Goal: Transaction & Acquisition: Book appointment/travel/reservation

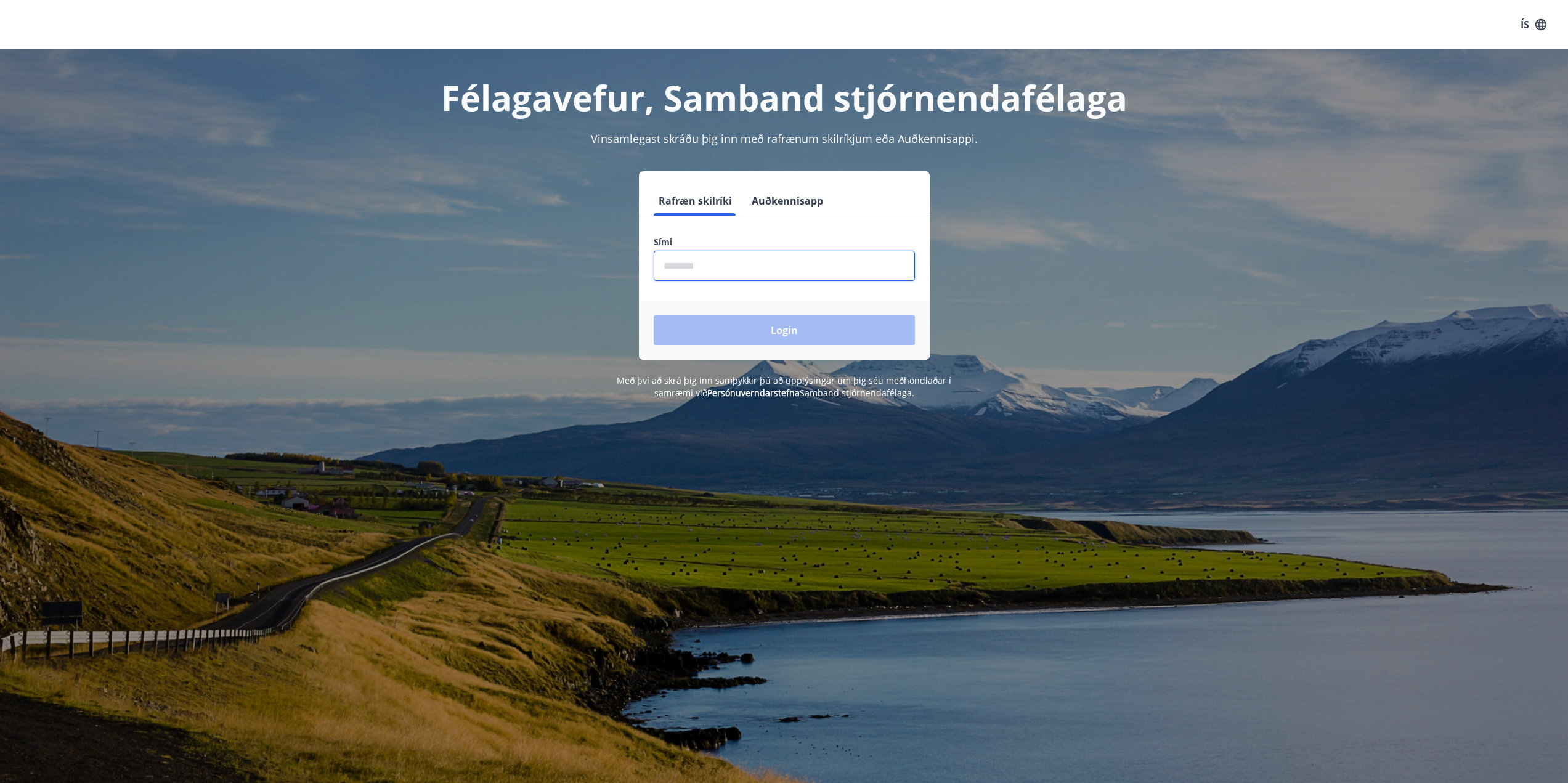
click at [709, 267] on input "phone" at bounding box center [785, 266] width 261 height 30
type input "********"
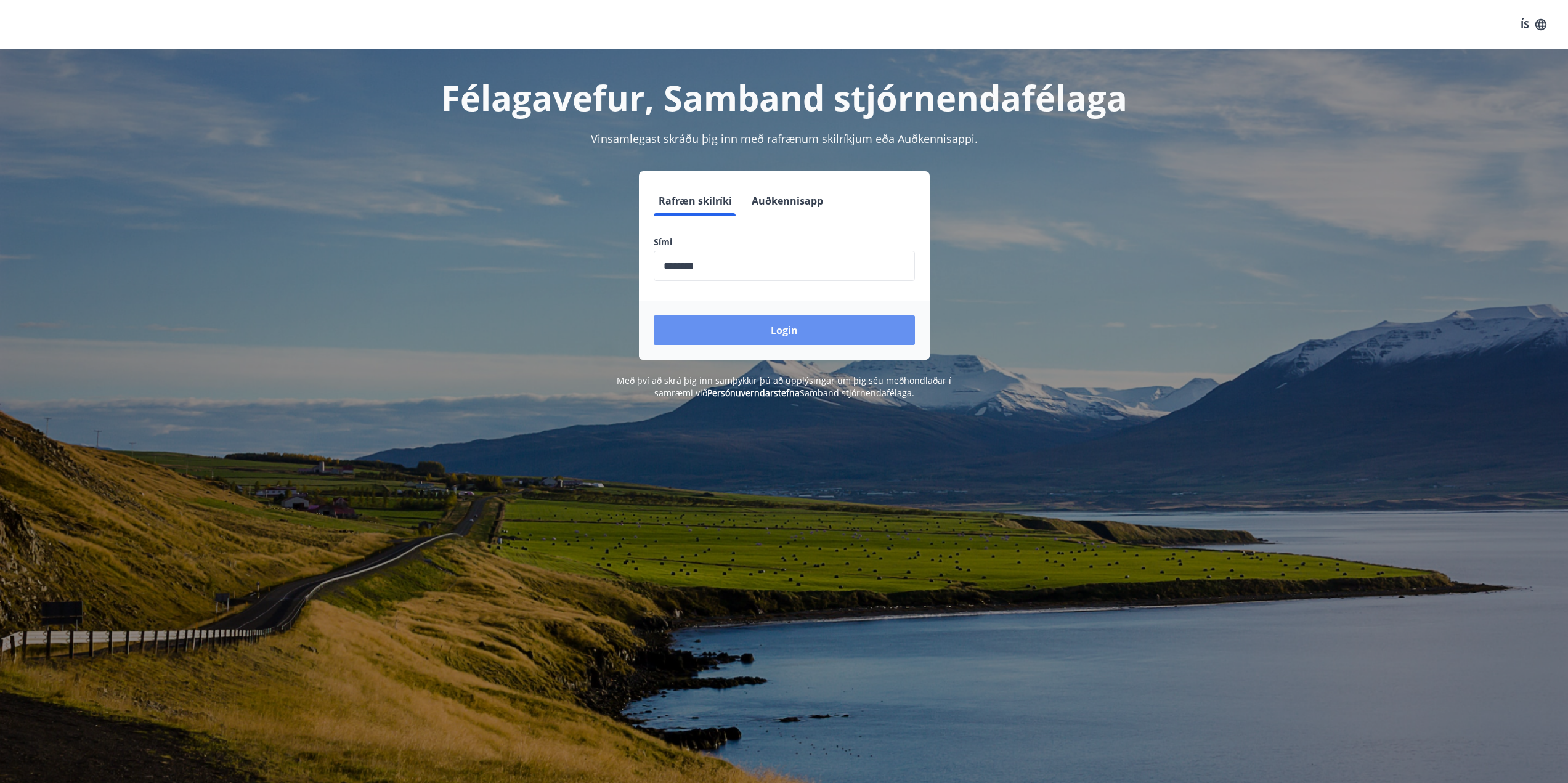
click at [783, 330] on button "Login" at bounding box center [785, 330] width 261 height 30
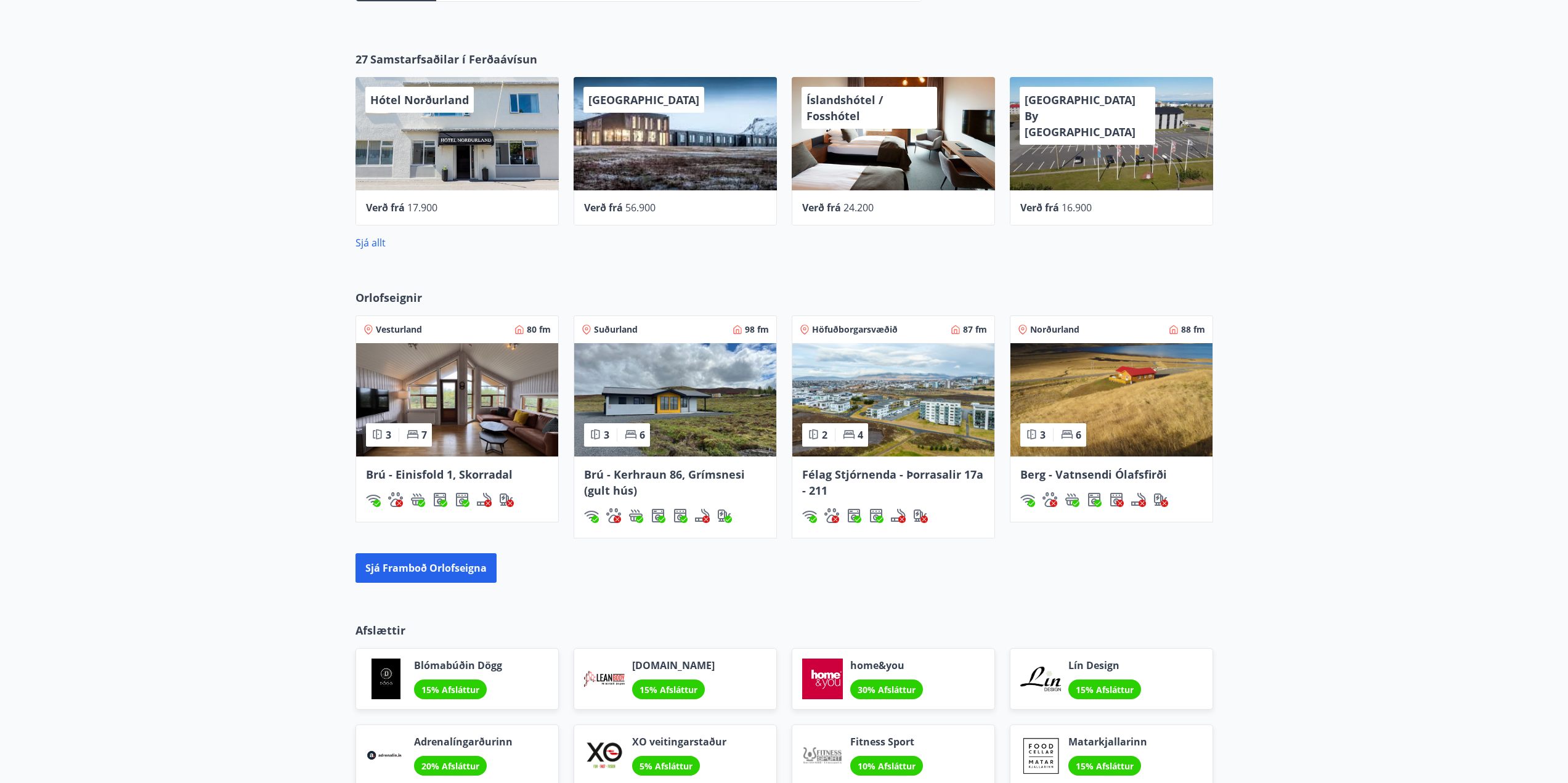
scroll to position [493, 0]
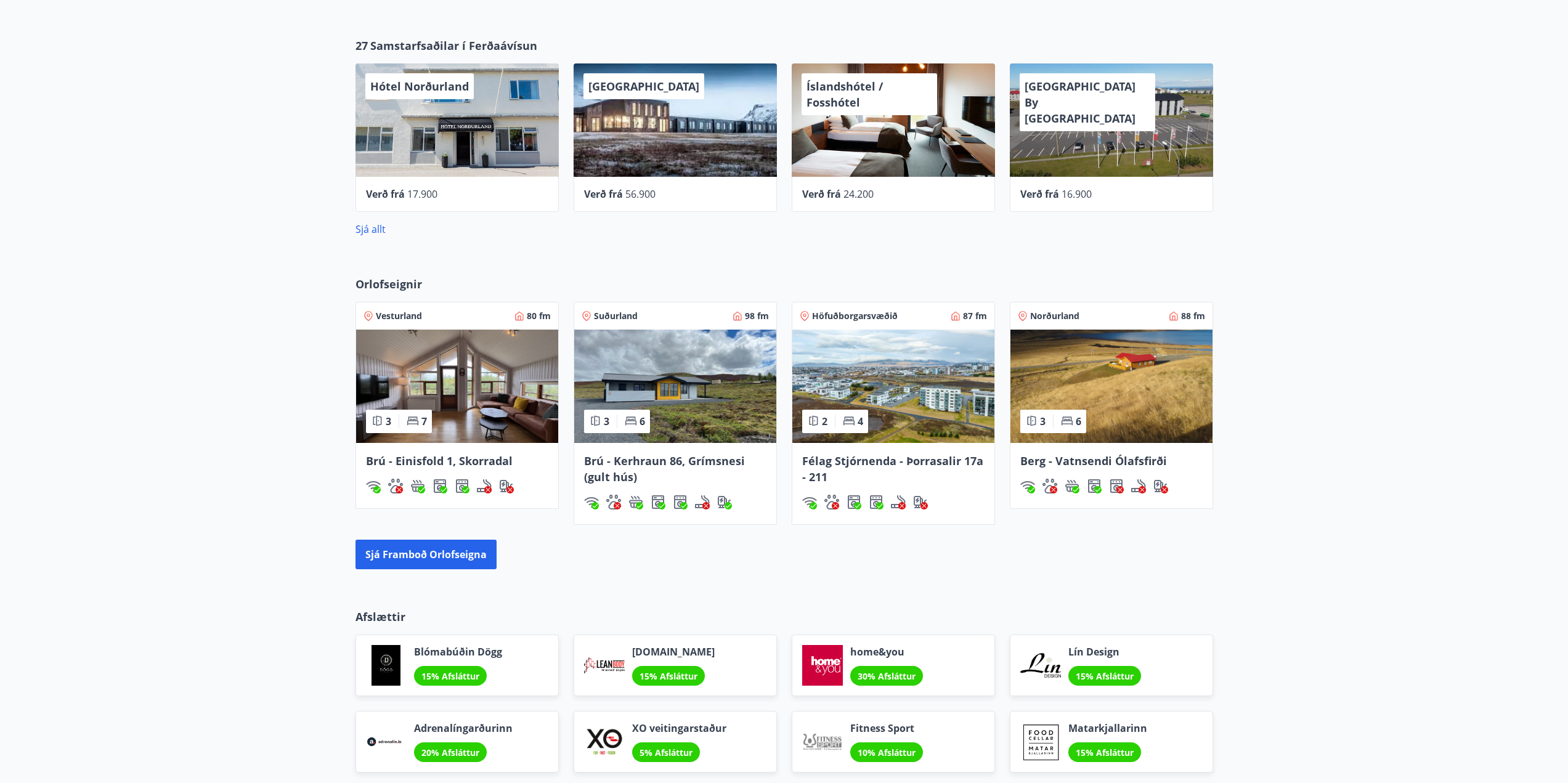
click at [901, 386] on img at bounding box center [893, 386] width 202 height 114
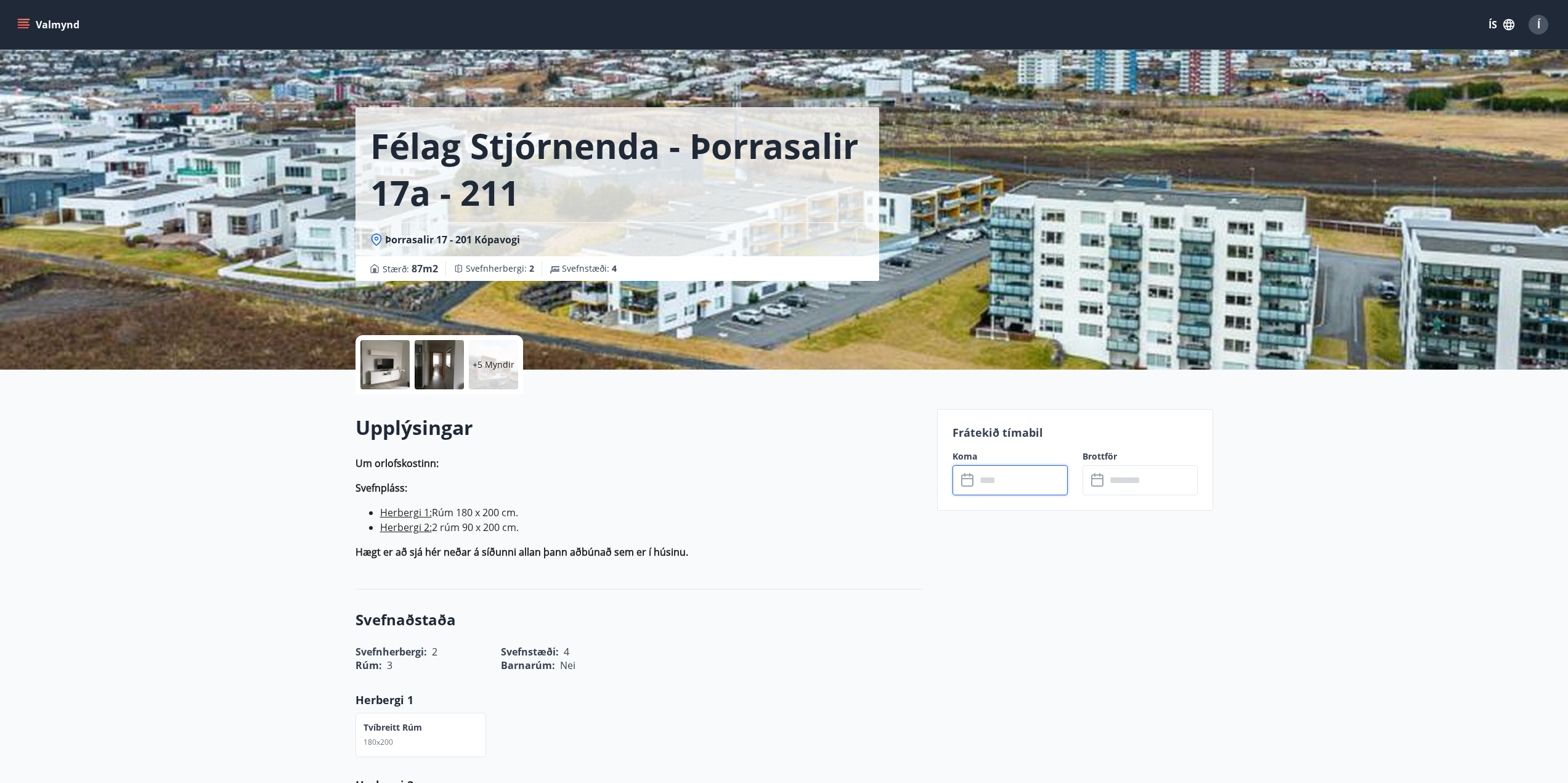
click at [996, 482] on input "text" at bounding box center [1022, 480] width 92 height 30
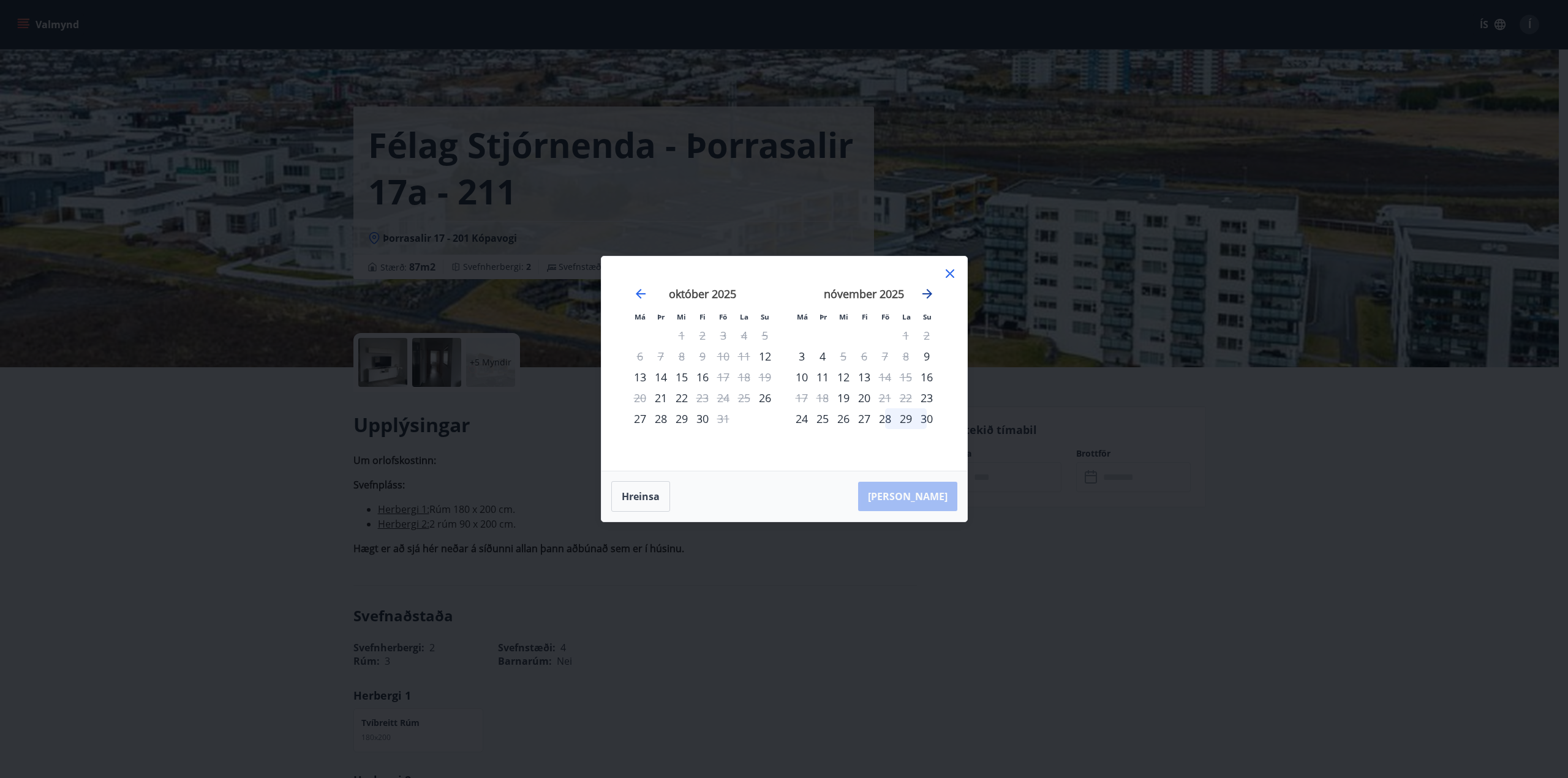
click at [931, 292] on icon "Move forward to switch to the next month." at bounding box center [928, 294] width 15 height 15
click at [930, 291] on icon "Move forward to switch to the next month." at bounding box center [928, 294] width 15 height 15
click at [639, 294] on icon "Move backward to switch to the previous month." at bounding box center [640, 294] width 10 height 10
click at [949, 271] on icon at bounding box center [950, 274] width 15 height 15
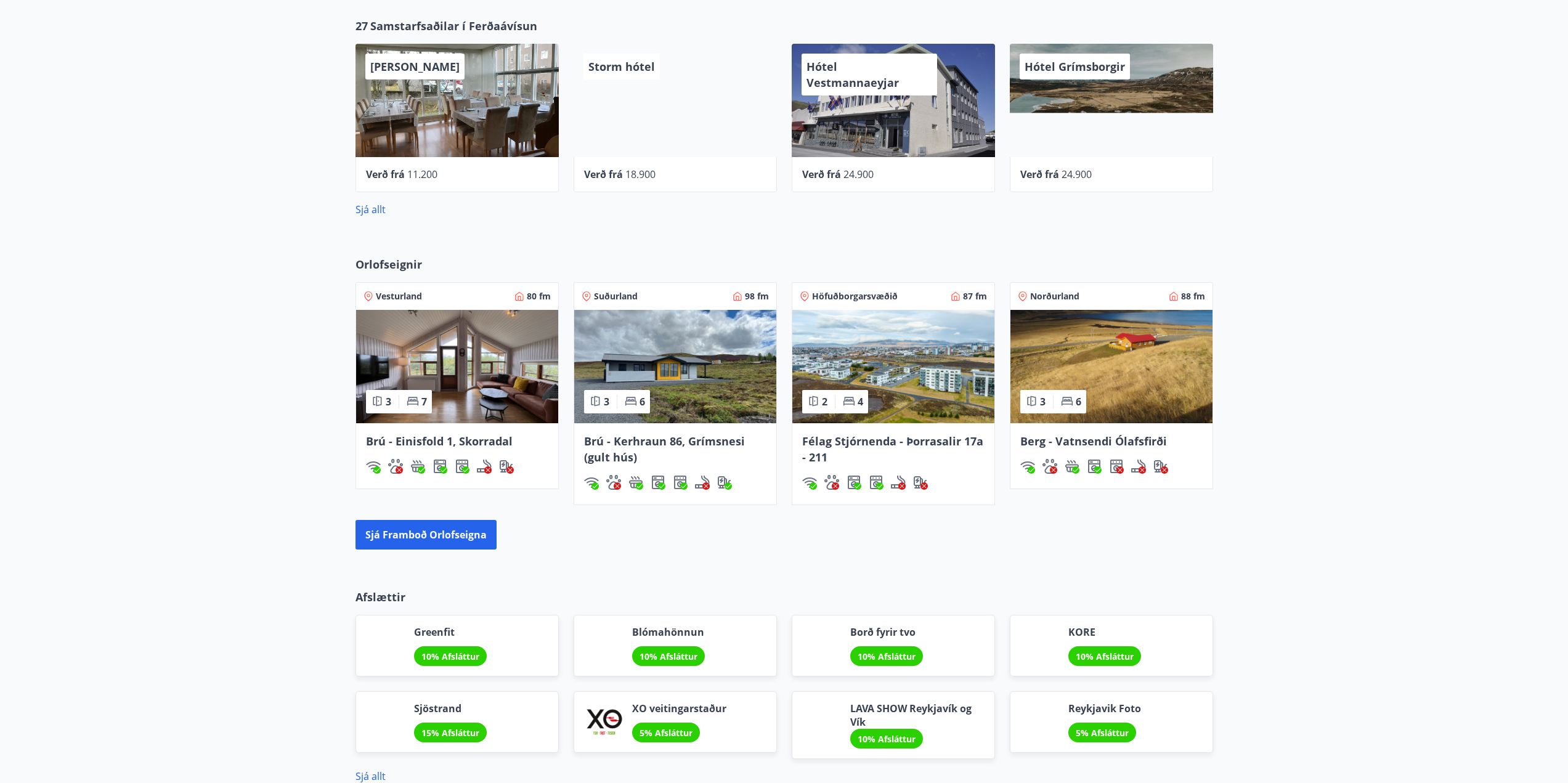
scroll to position [618, 0]
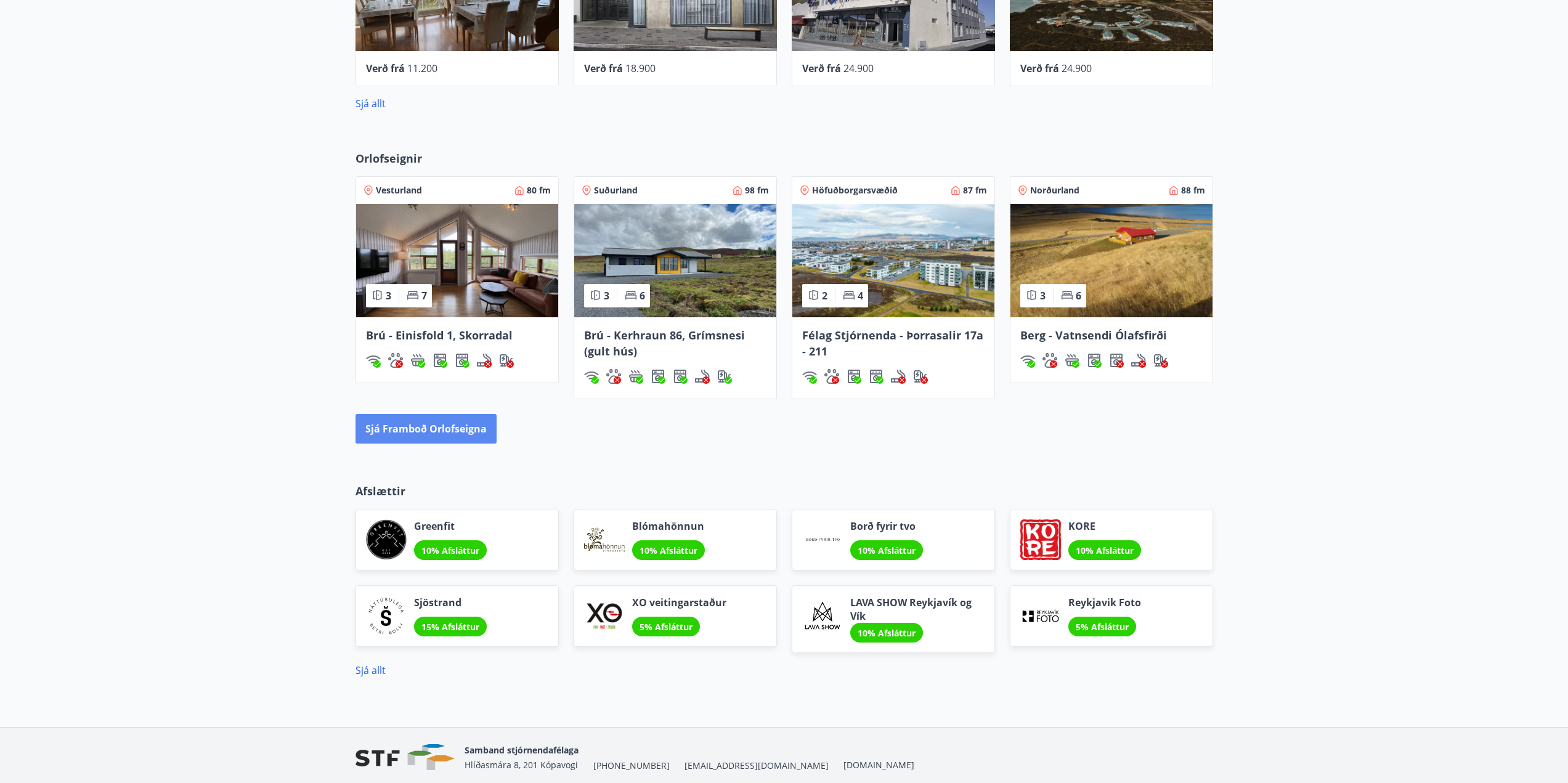
click at [416, 425] on button "Sjá framboð orlofseigna" at bounding box center [426, 429] width 141 height 30
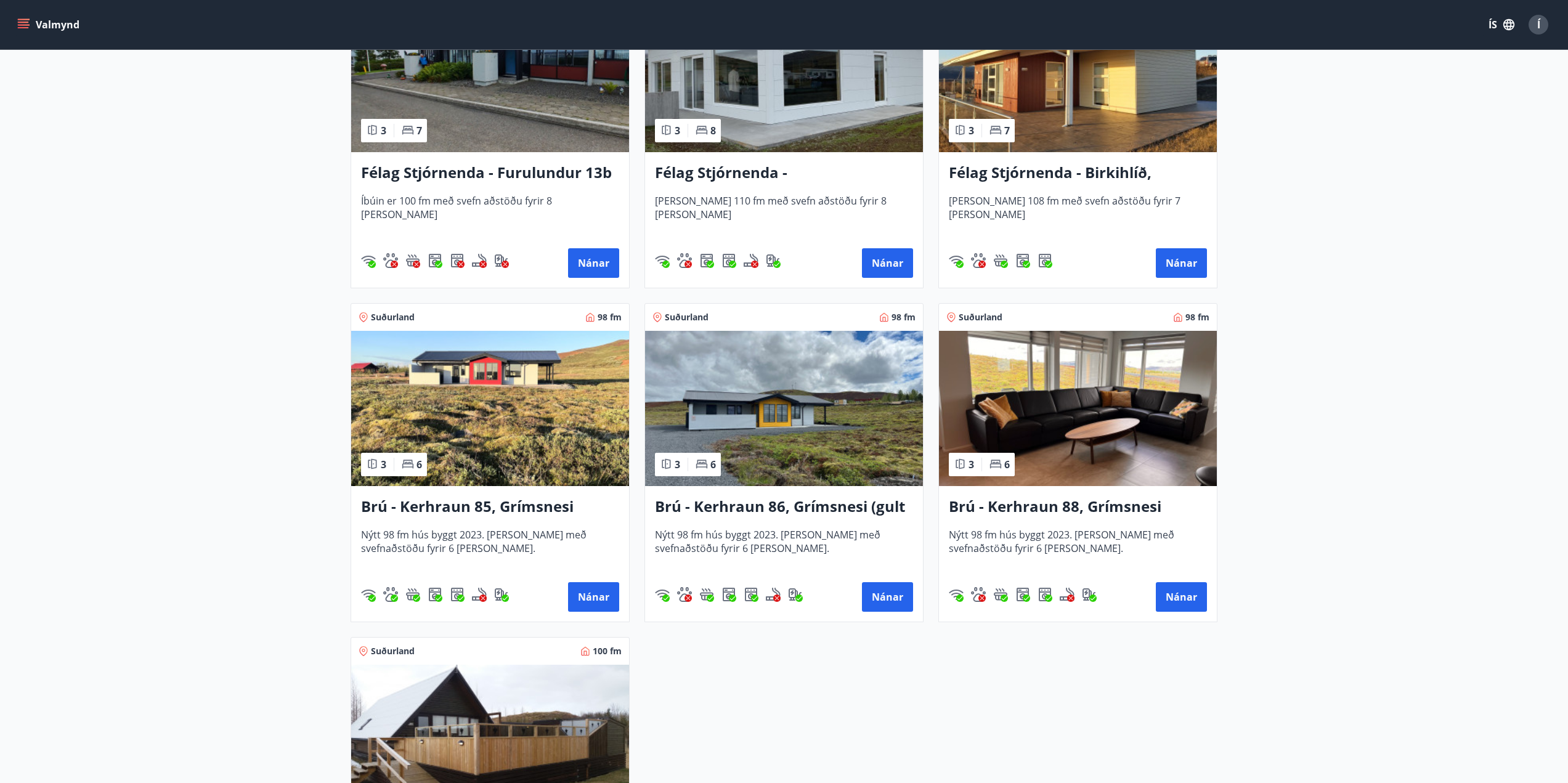
scroll to position [2649, 0]
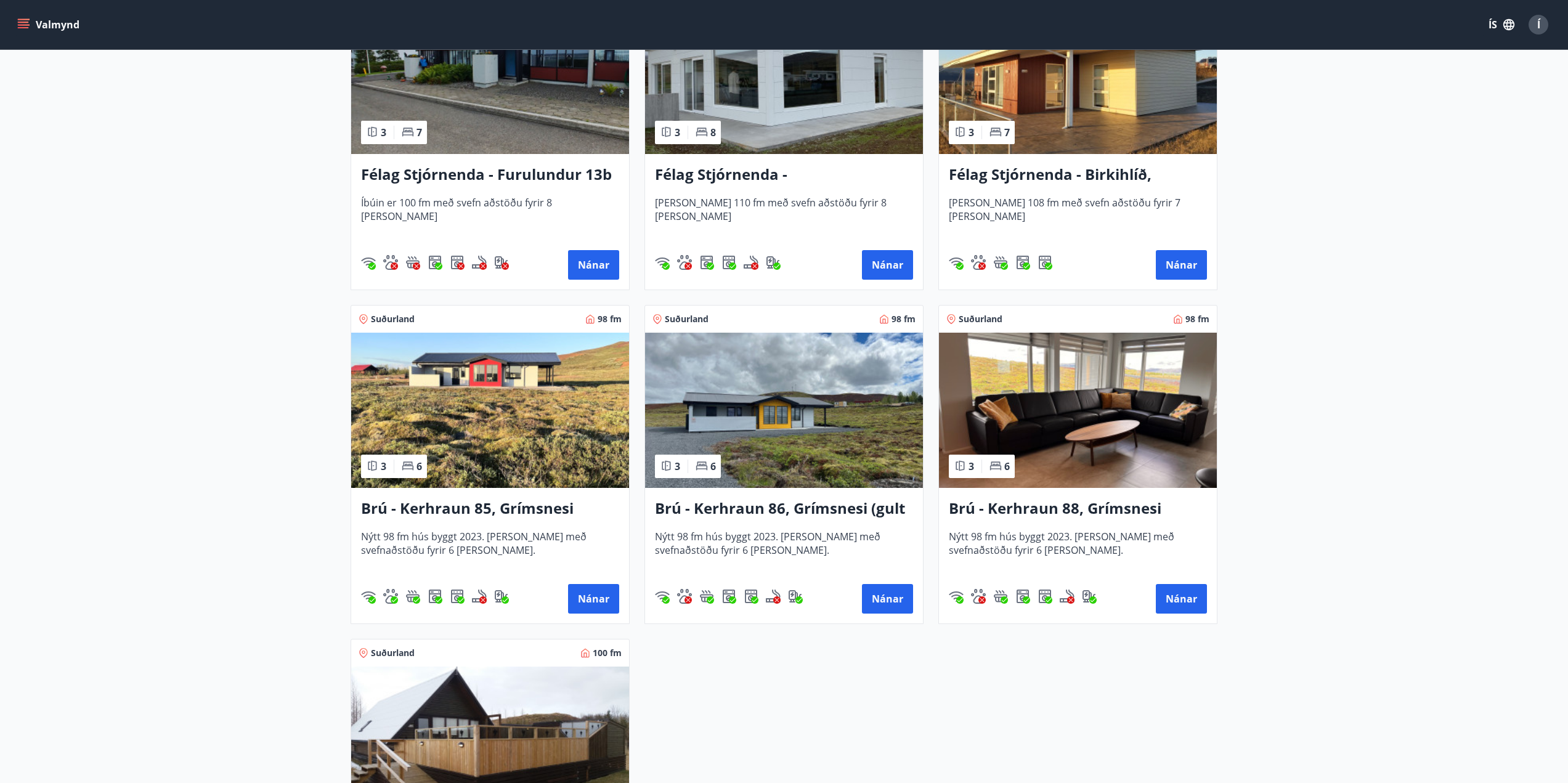
click at [1054, 422] on img at bounding box center [1078, 410] width 278 height 155
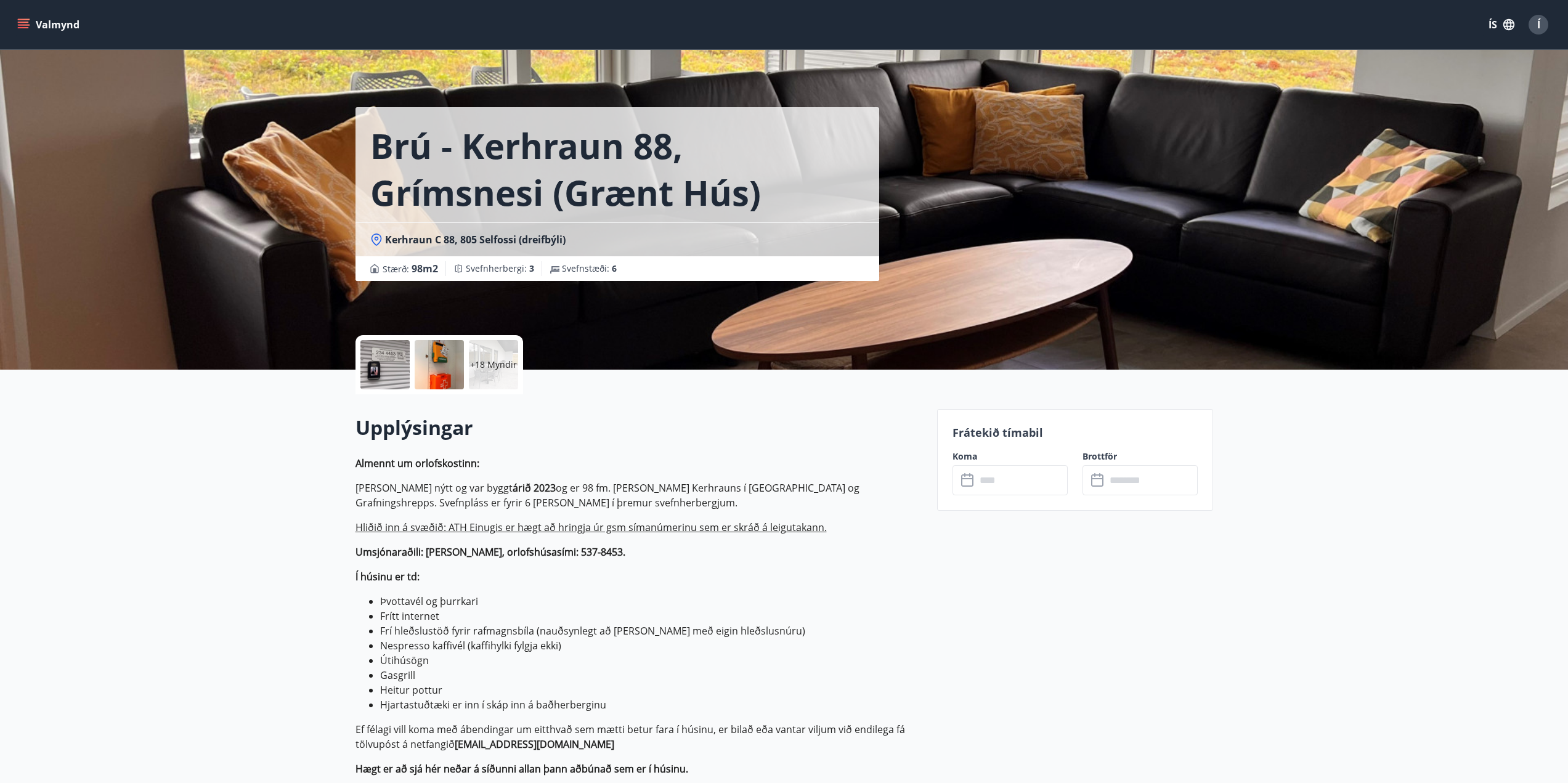
click at [498, 371] on div "+18 Myndir" at bounding box center [494, 364] width 49 height 49
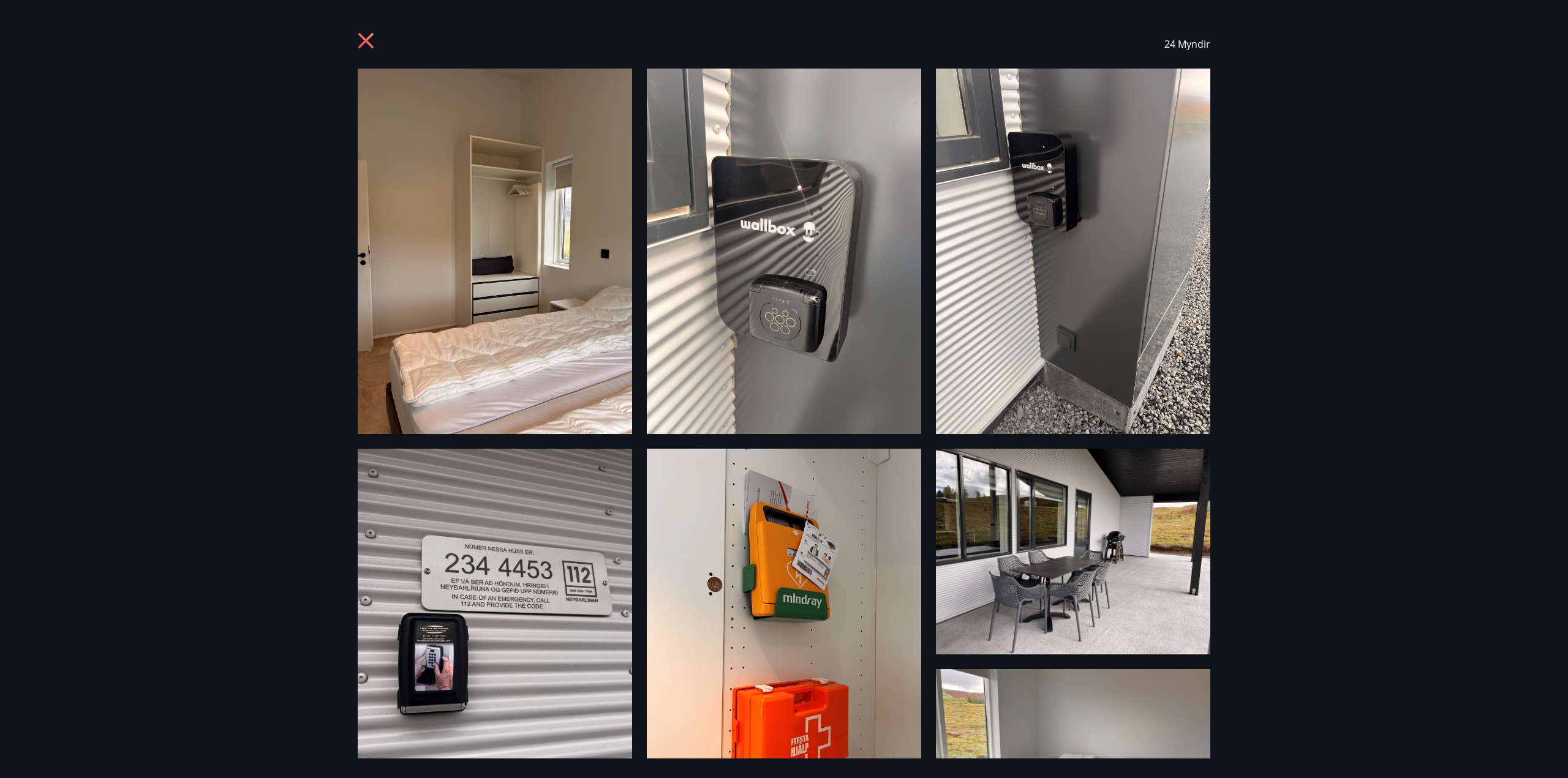
click at [487, 303] on img at bounding box center [495, 251] width 274 height 365
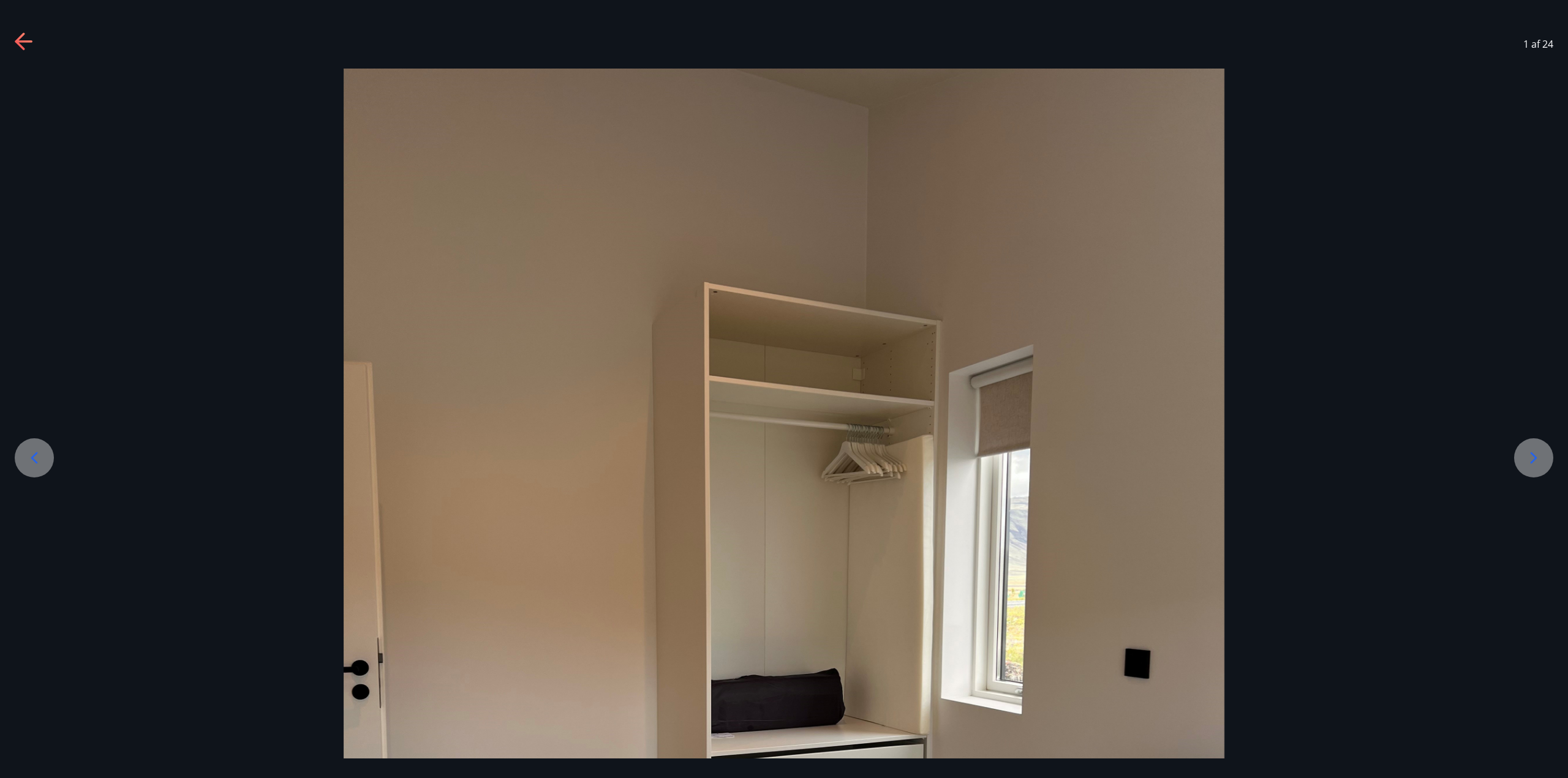
click at [1544, 457] on div at bounding box center [1533, 457] width 39 height 39
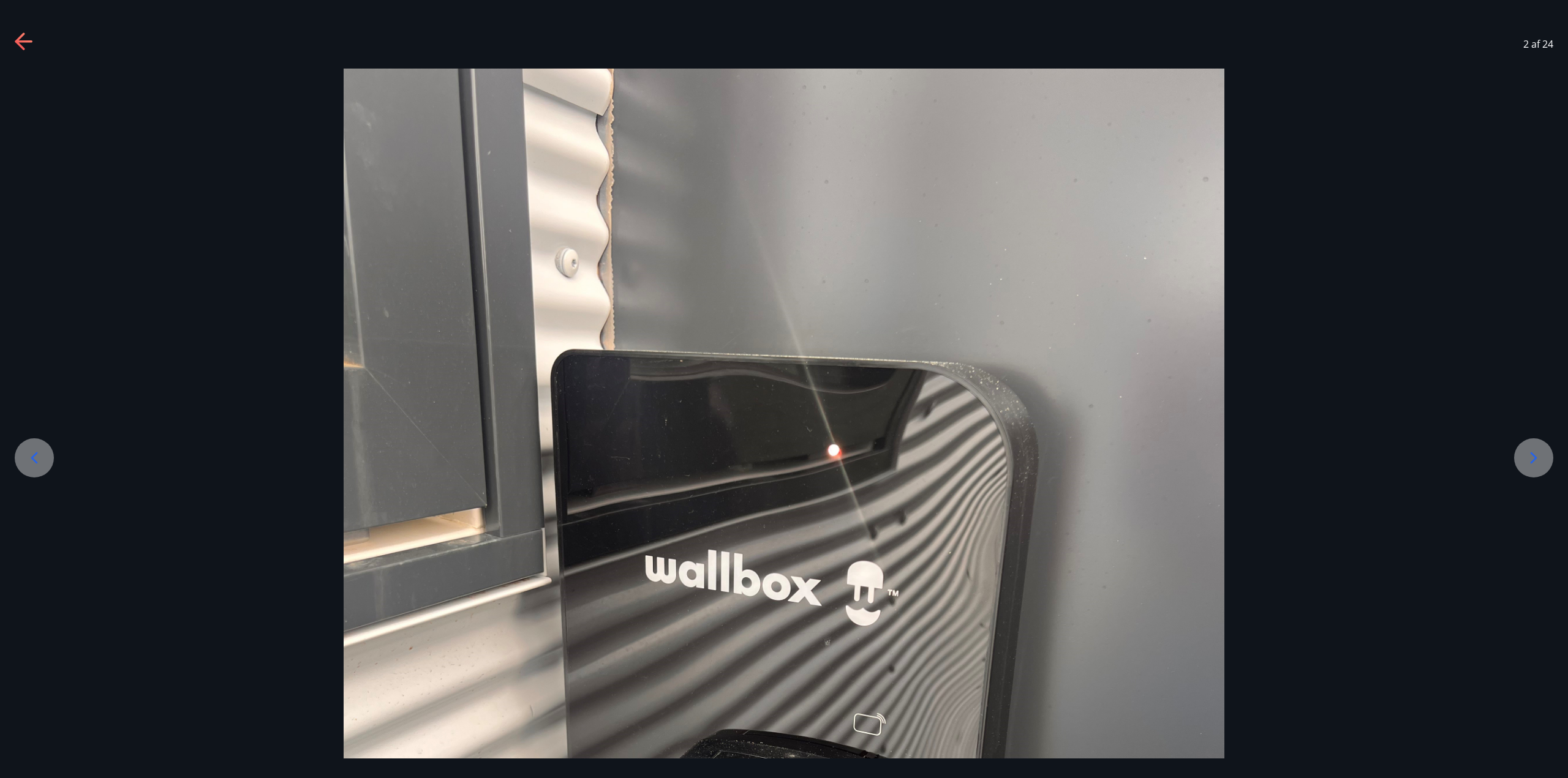
click at [1542, 456] on icon at bounding box center [1533, 458] width 20 height 20
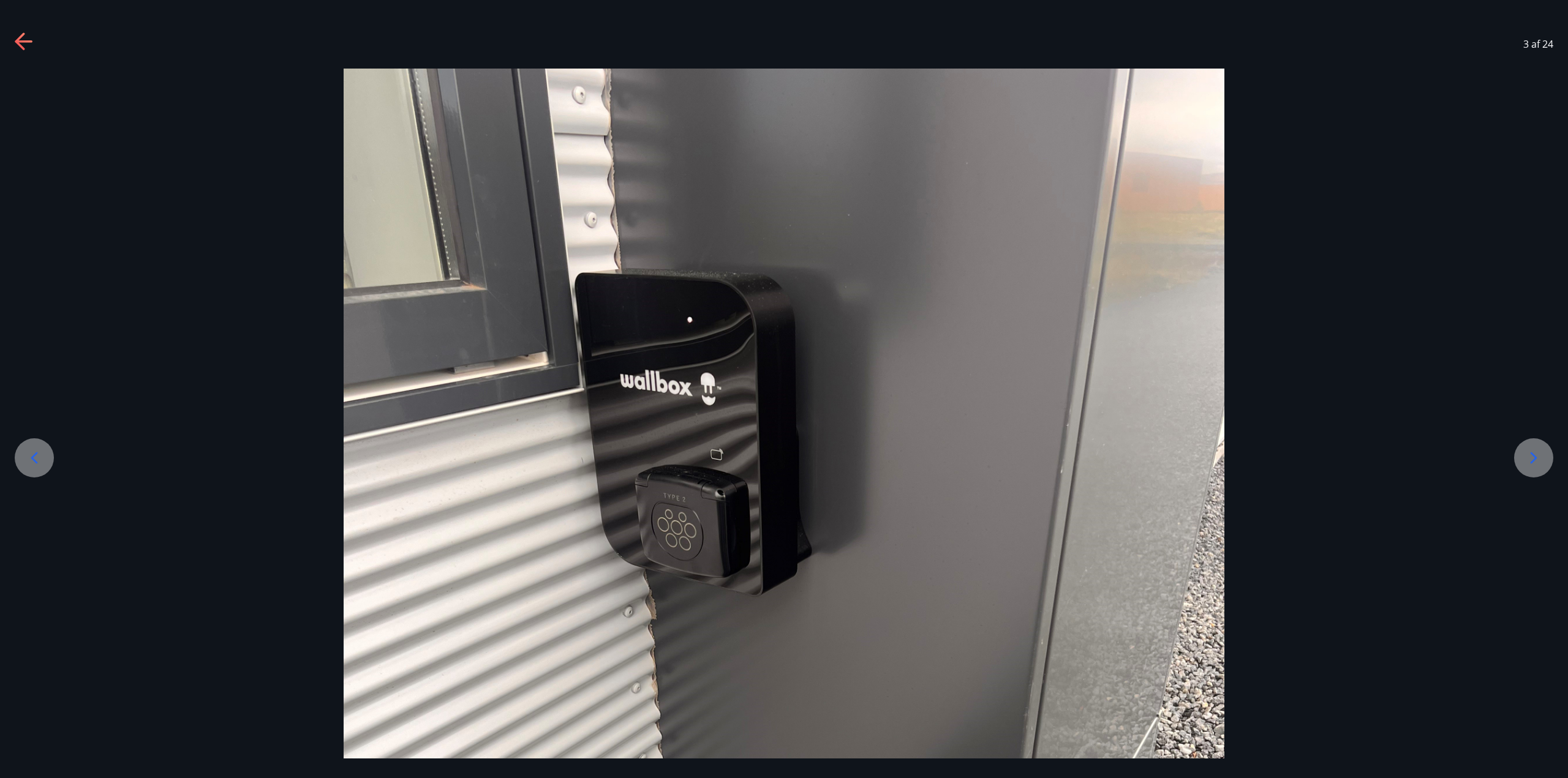
click at [1537, 461] on icon at bounding box center [1533, 458] width 20 height 20
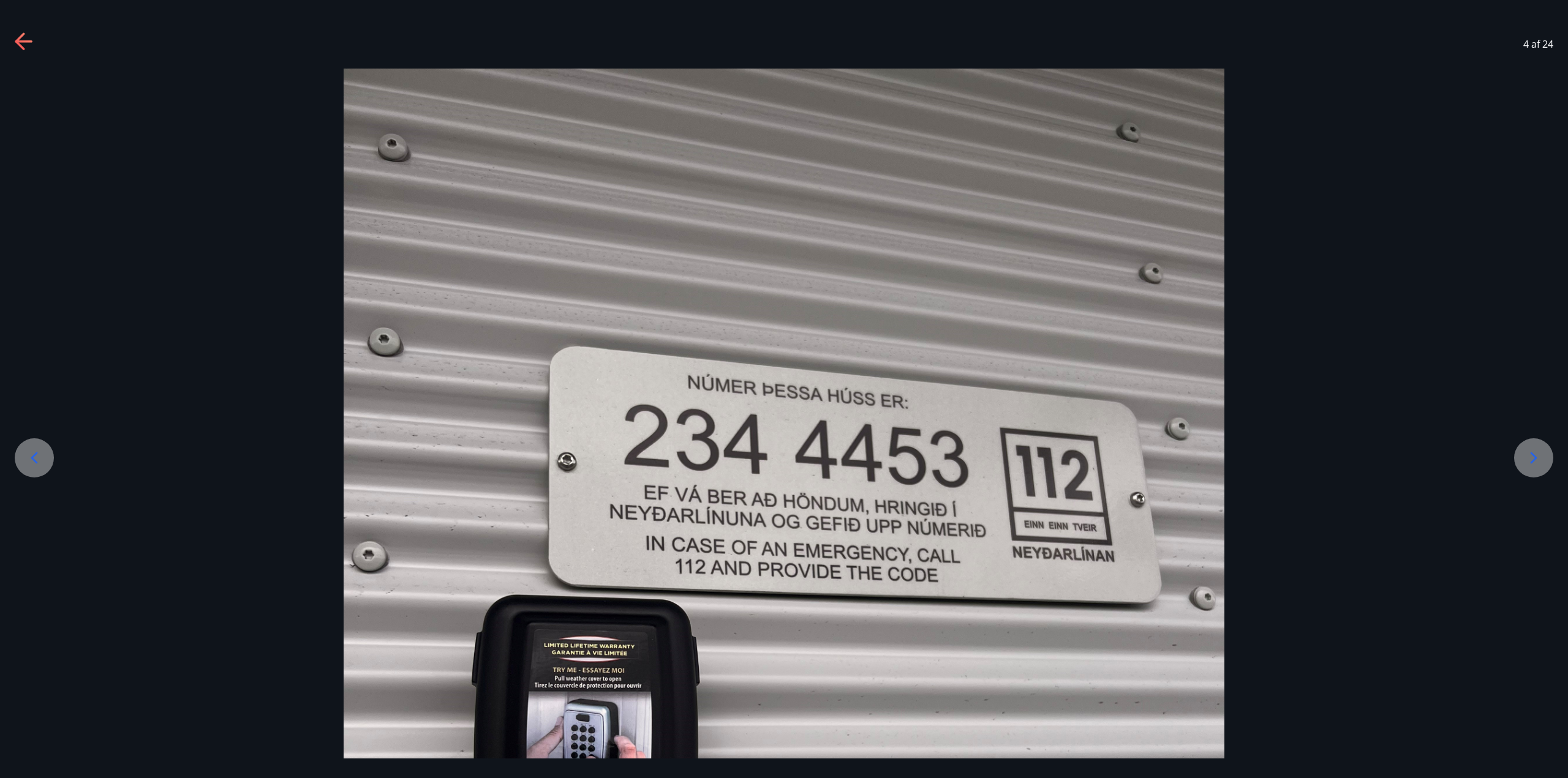
click at [1536, 462] on icon at bounding box center [1533, 458] width 20 height 20
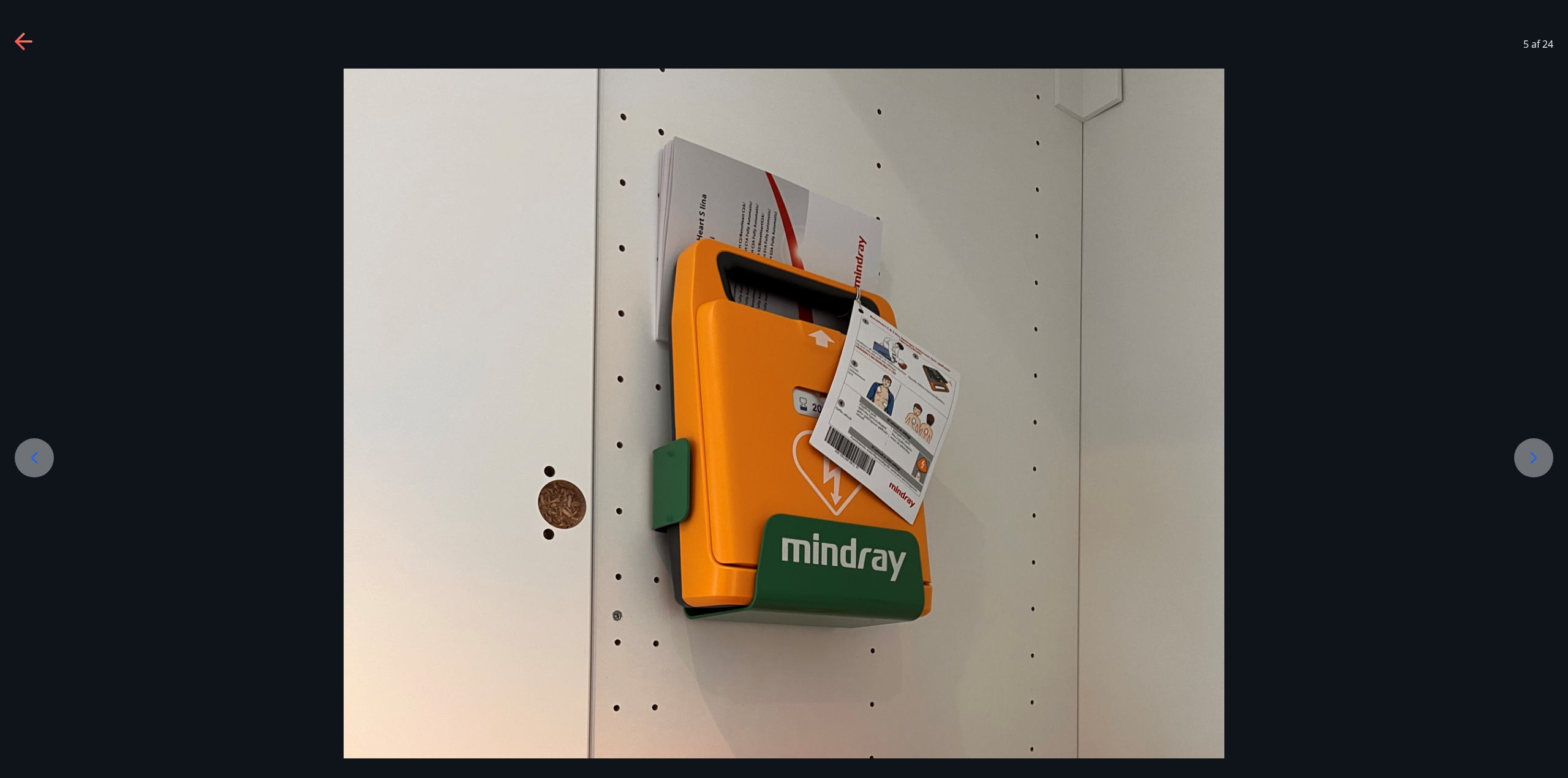
click at [1533, 465] on icon at bounding box center [1533, 458] width 20 height 20
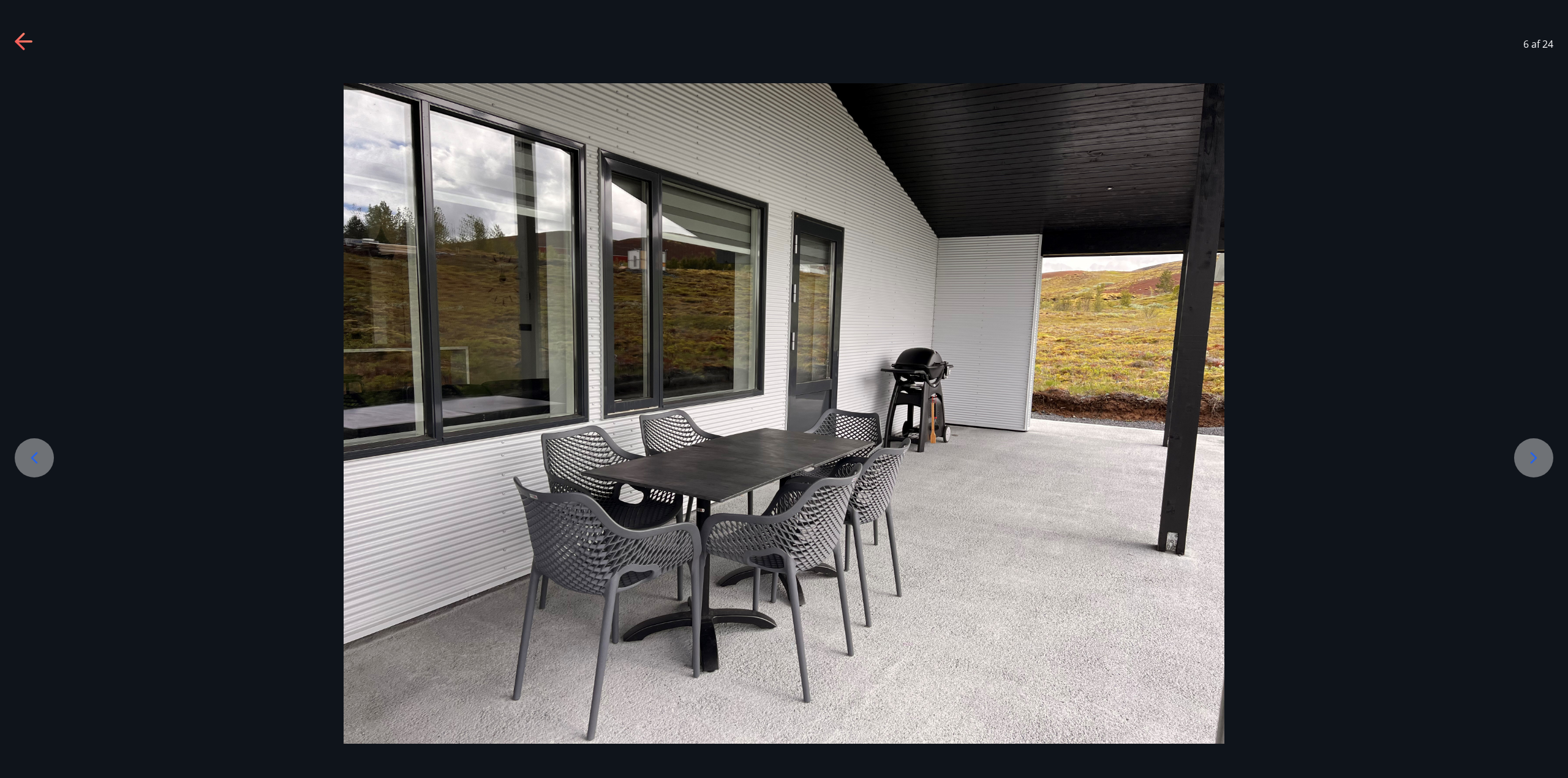
click at [1533, 465] on icon at bounding box center [1533, 458] width 20 height 20
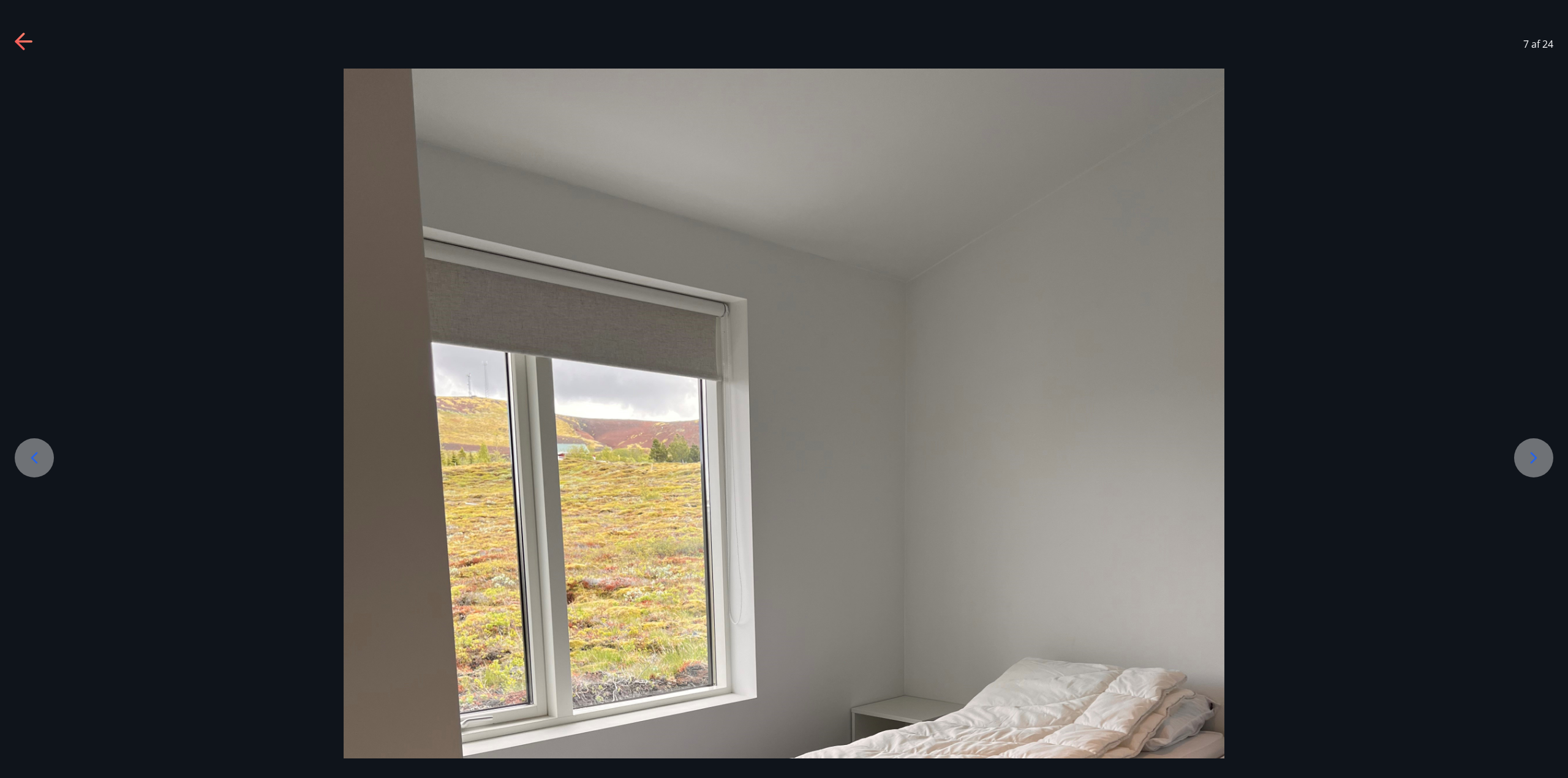
click at [1533, 466] on icon at bounding box center [1533, 458] width 20 height 20
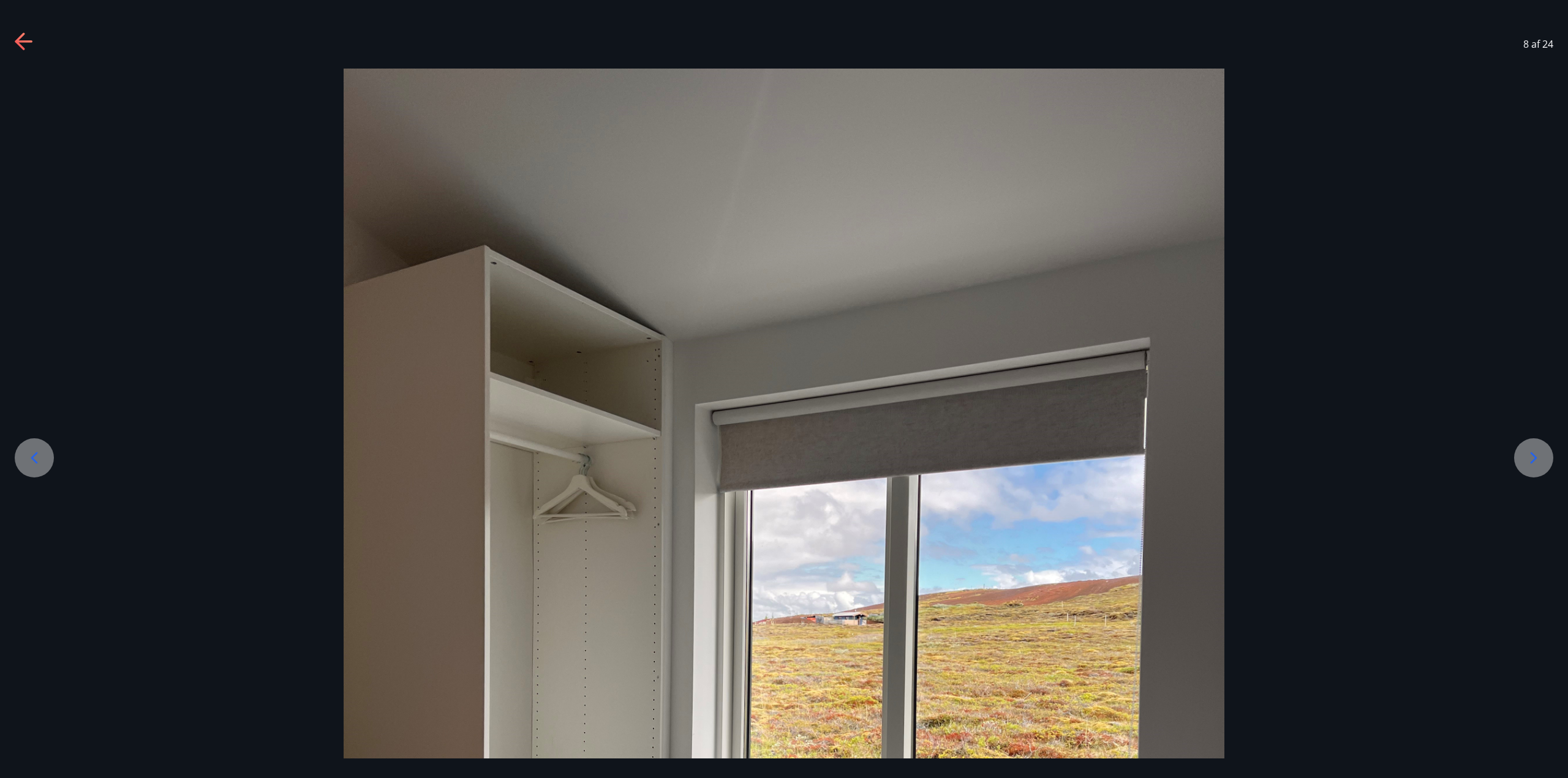
click at [1533, 466] on icon at bounding box center [1533, 458] width 20 height 20
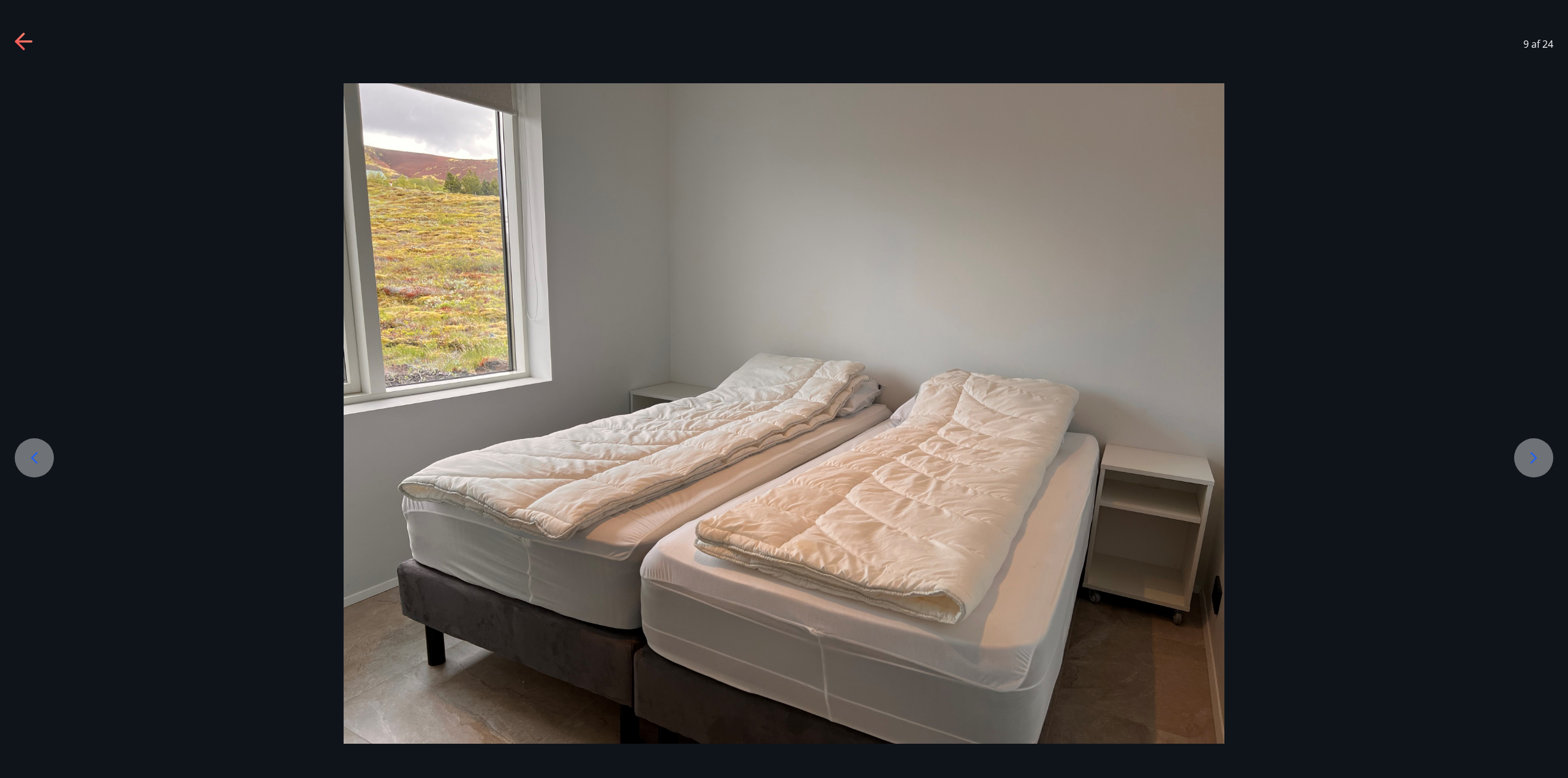
click at [1533, 466] on icon at bounding box center [1533, 458] width 20 height 20
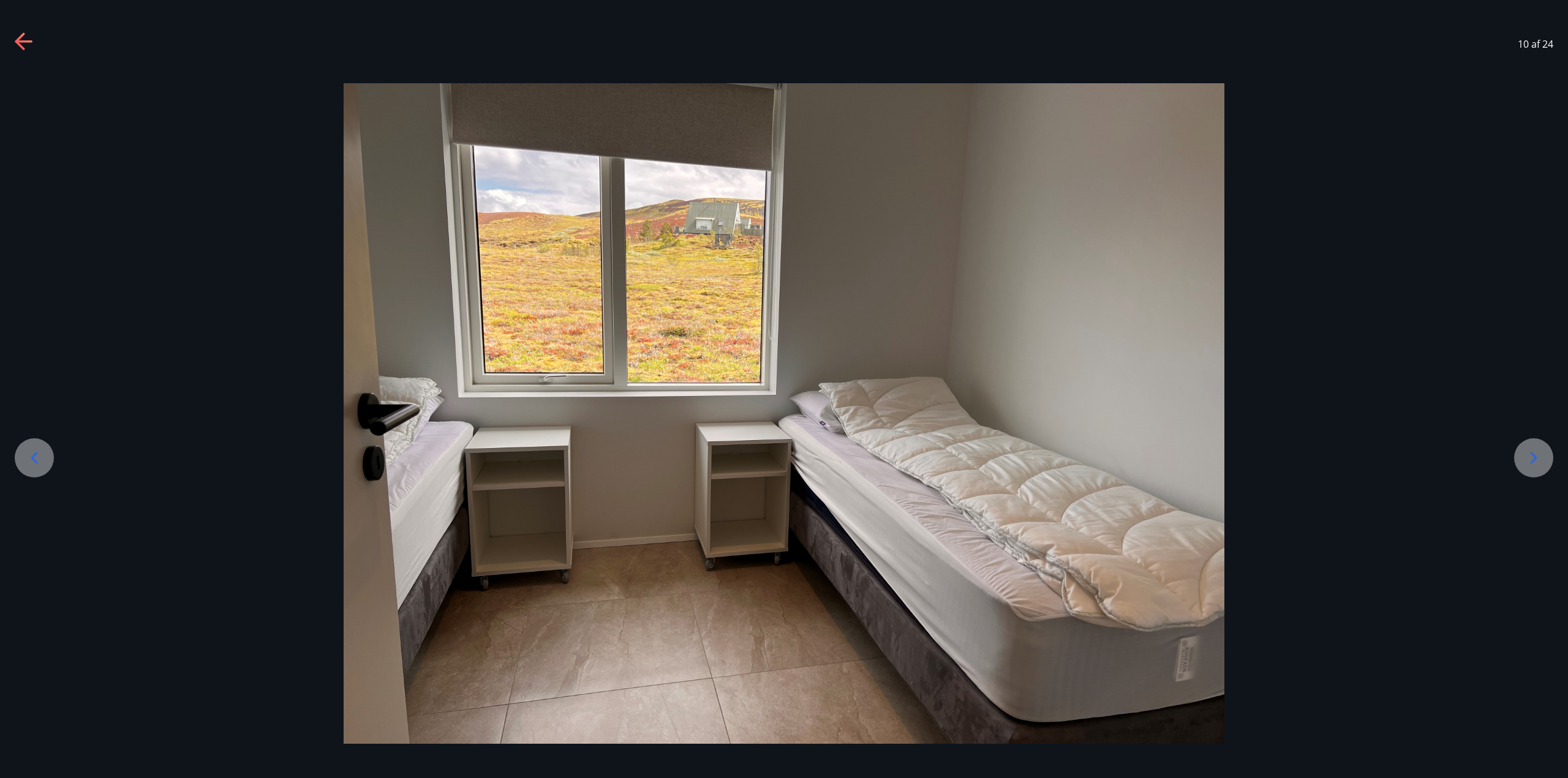
click at [1533, 466] on icon at bounding box center [1533, 458] width 20 height 20
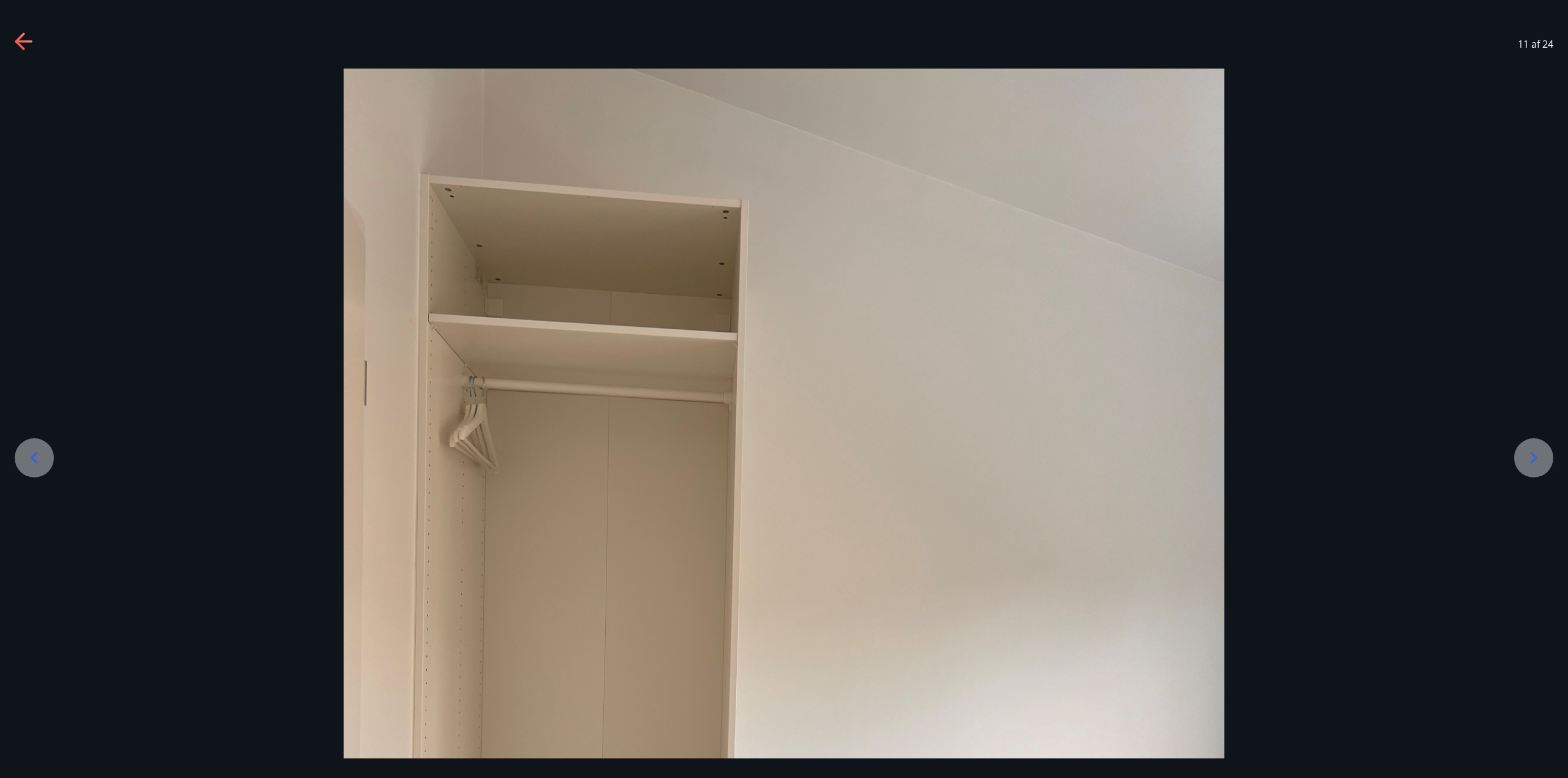
click at [1533, 466] on icon at bounding box center [1533, 458] width 20 height 20
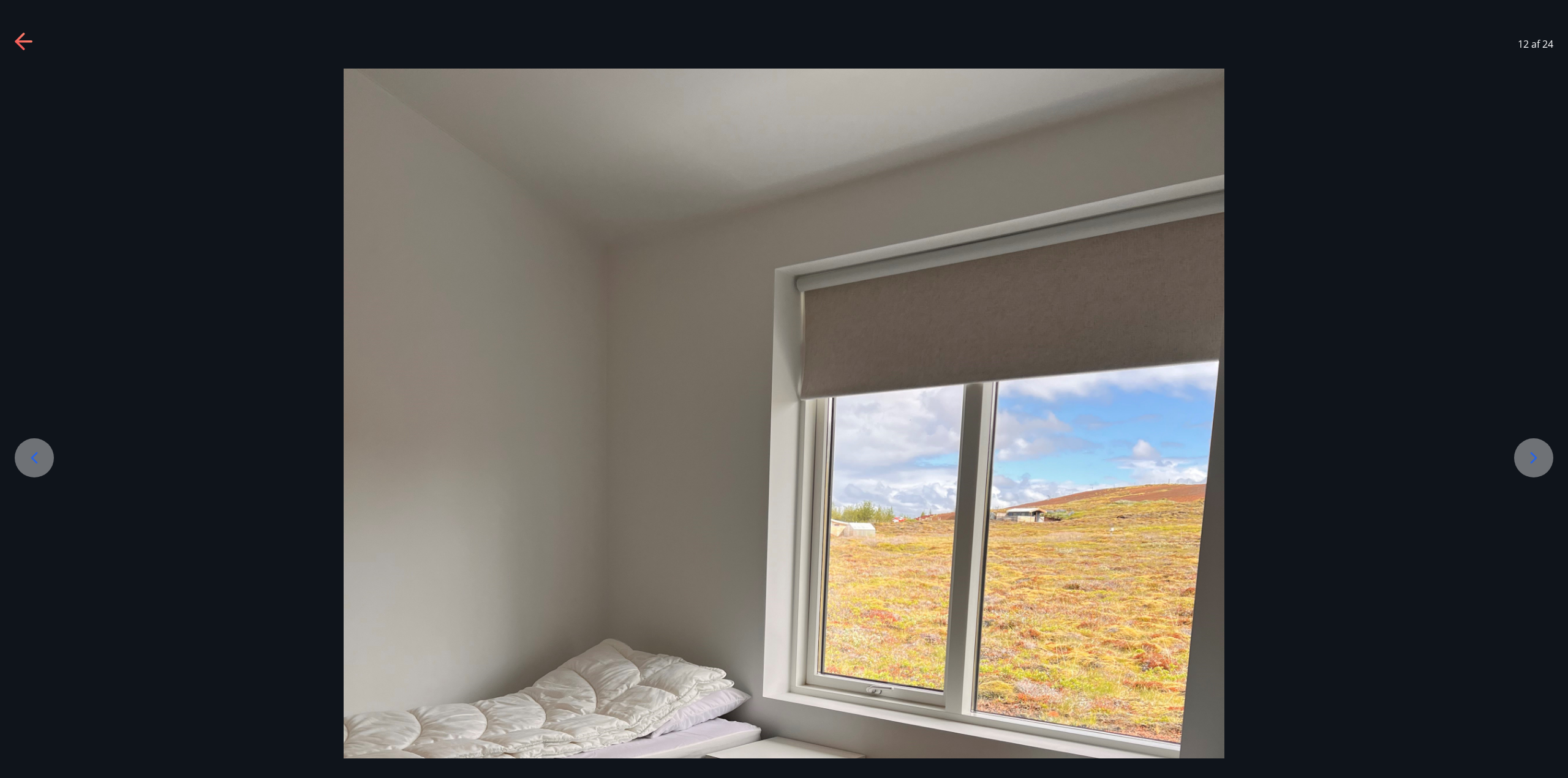
click at [1533, 466] on icon at bounding box center [1533, 458] width 20 height 20
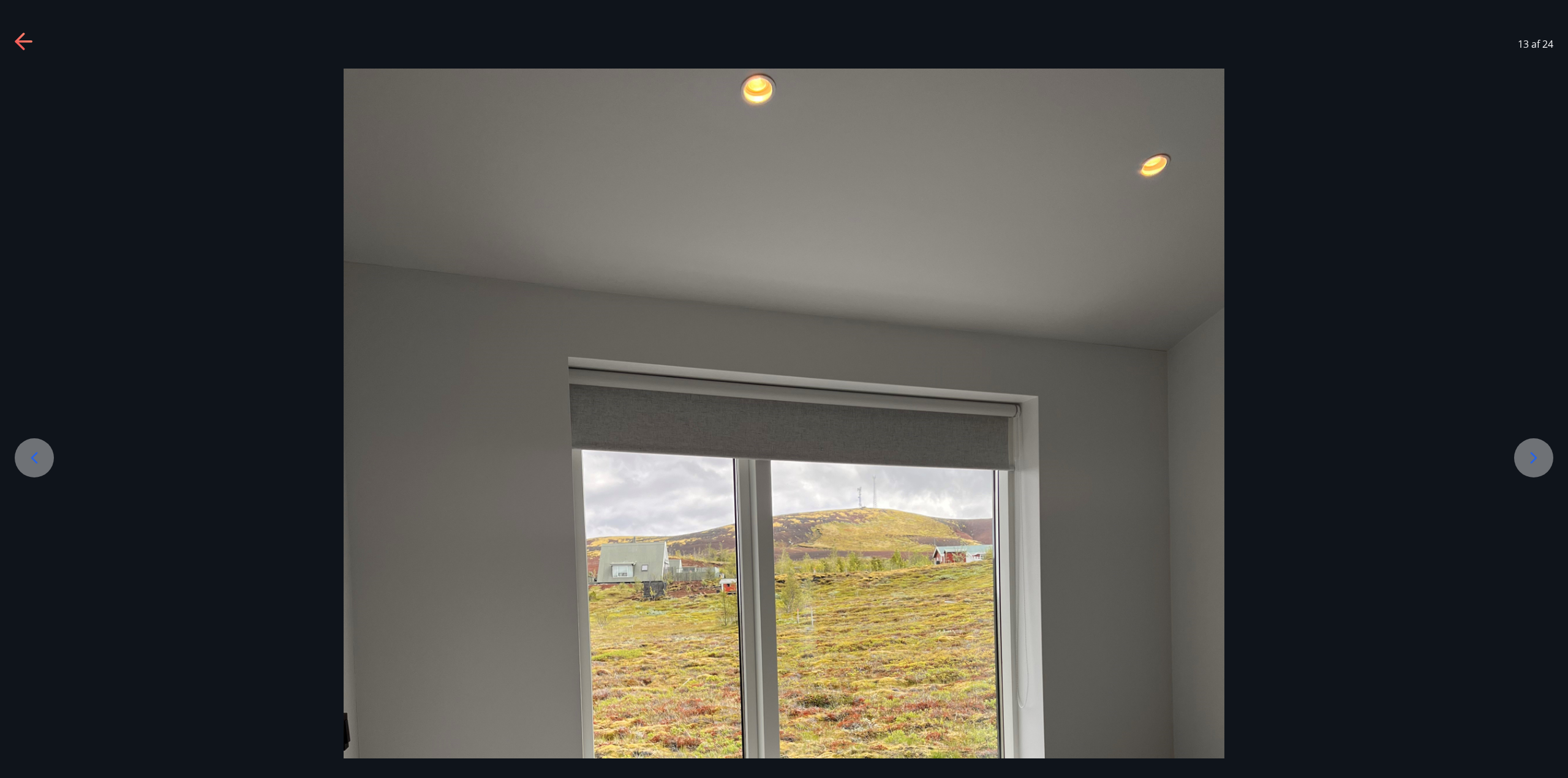
click at [1533, 466] on icon at bounding box center [1533, 458] width 20 height 20
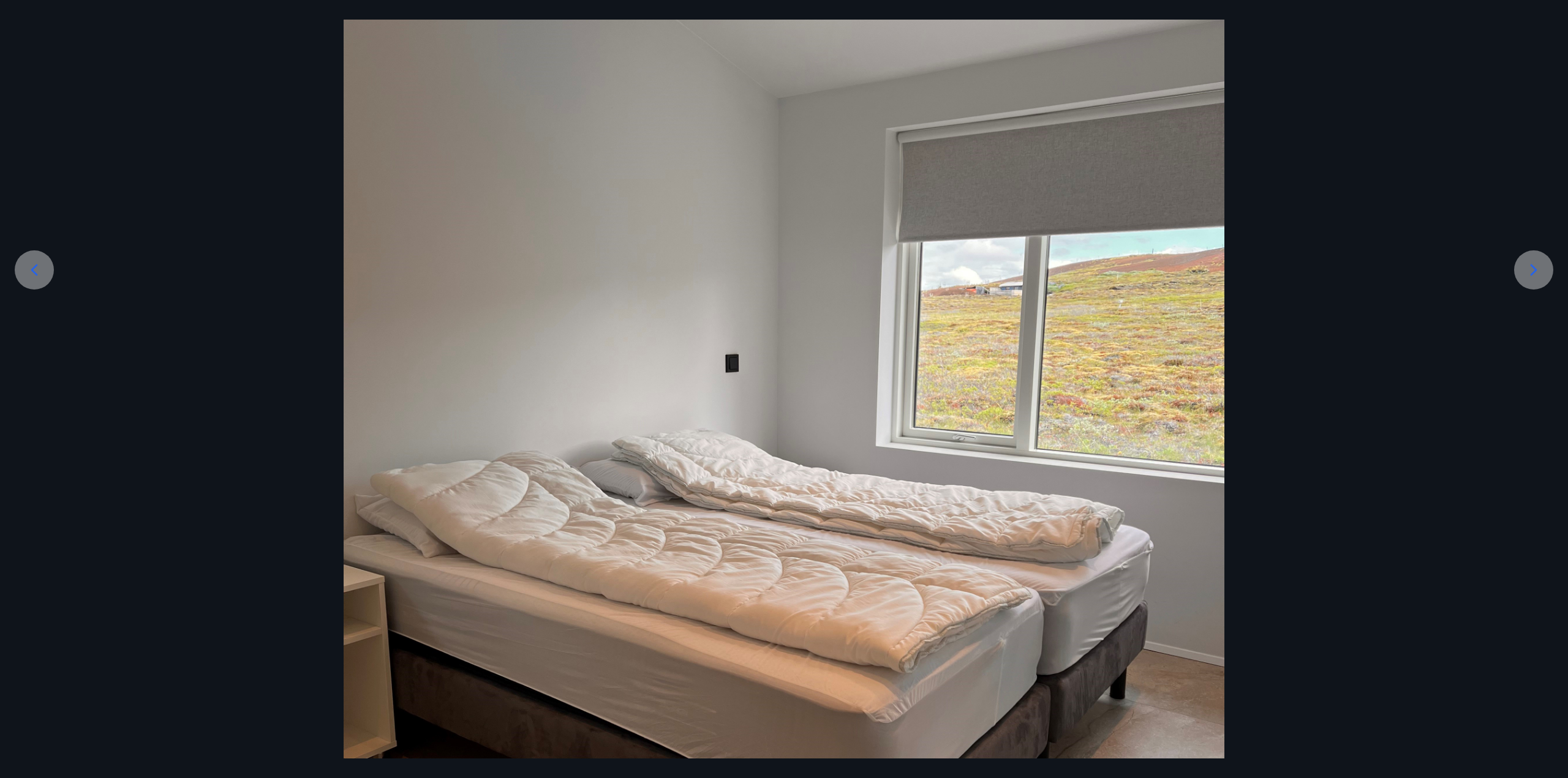
scroll to position [184, 0]
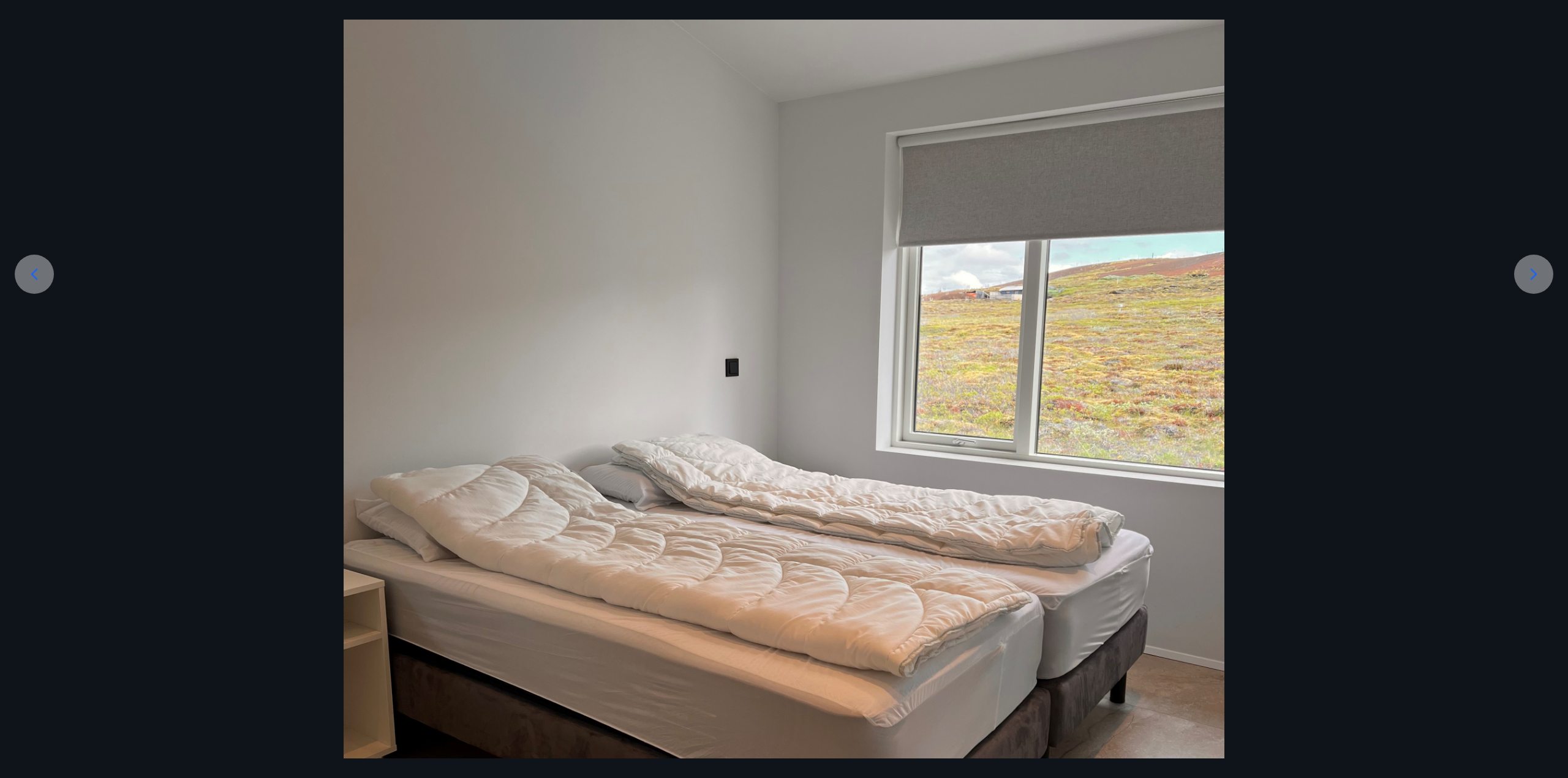
click at [1524, 280] on icon at bounding box center [1533, 274] width 20 height 20
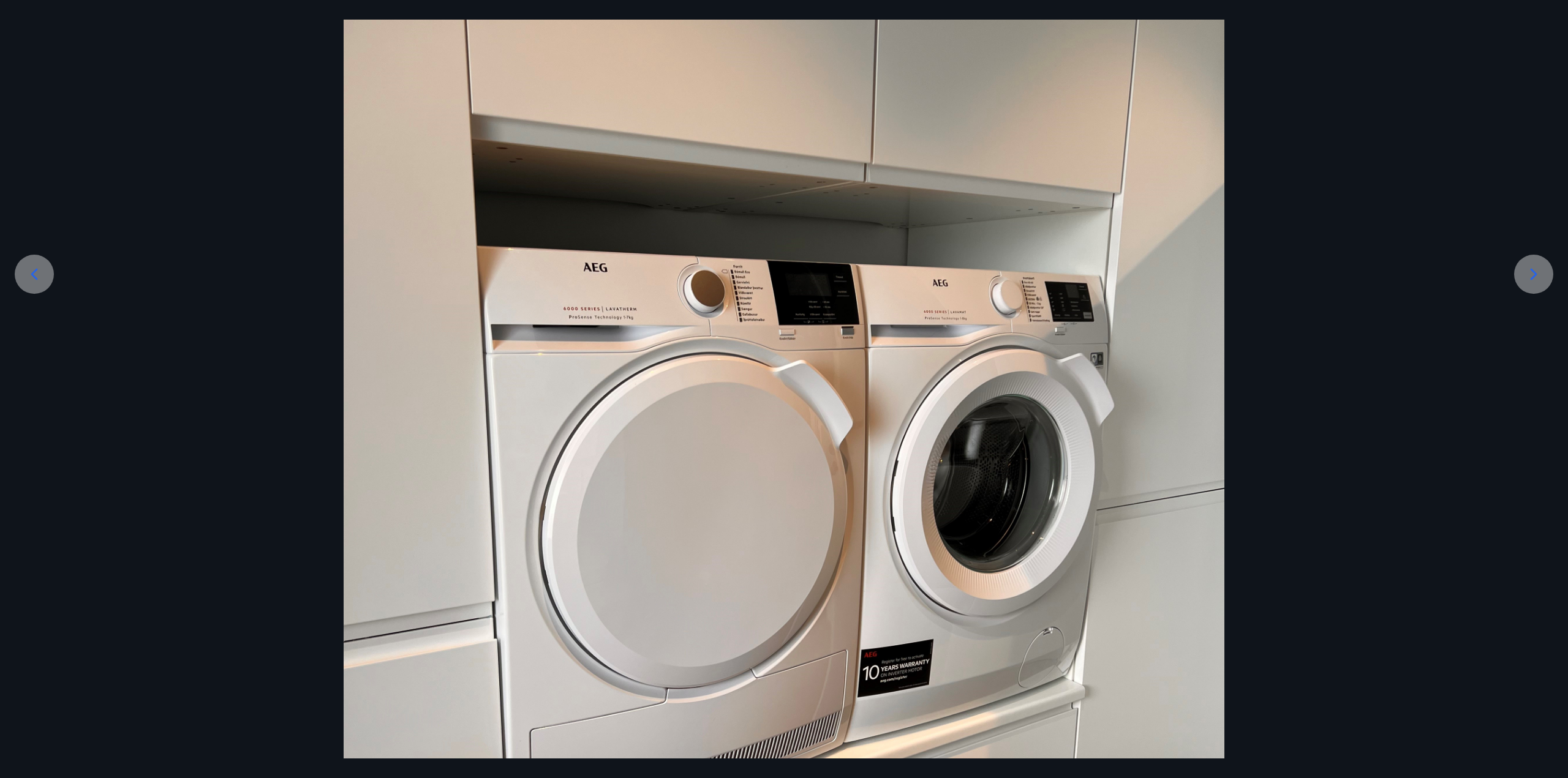
click at [1524, 280] on icon at bounding box center [1533, 274] width 20 height 20
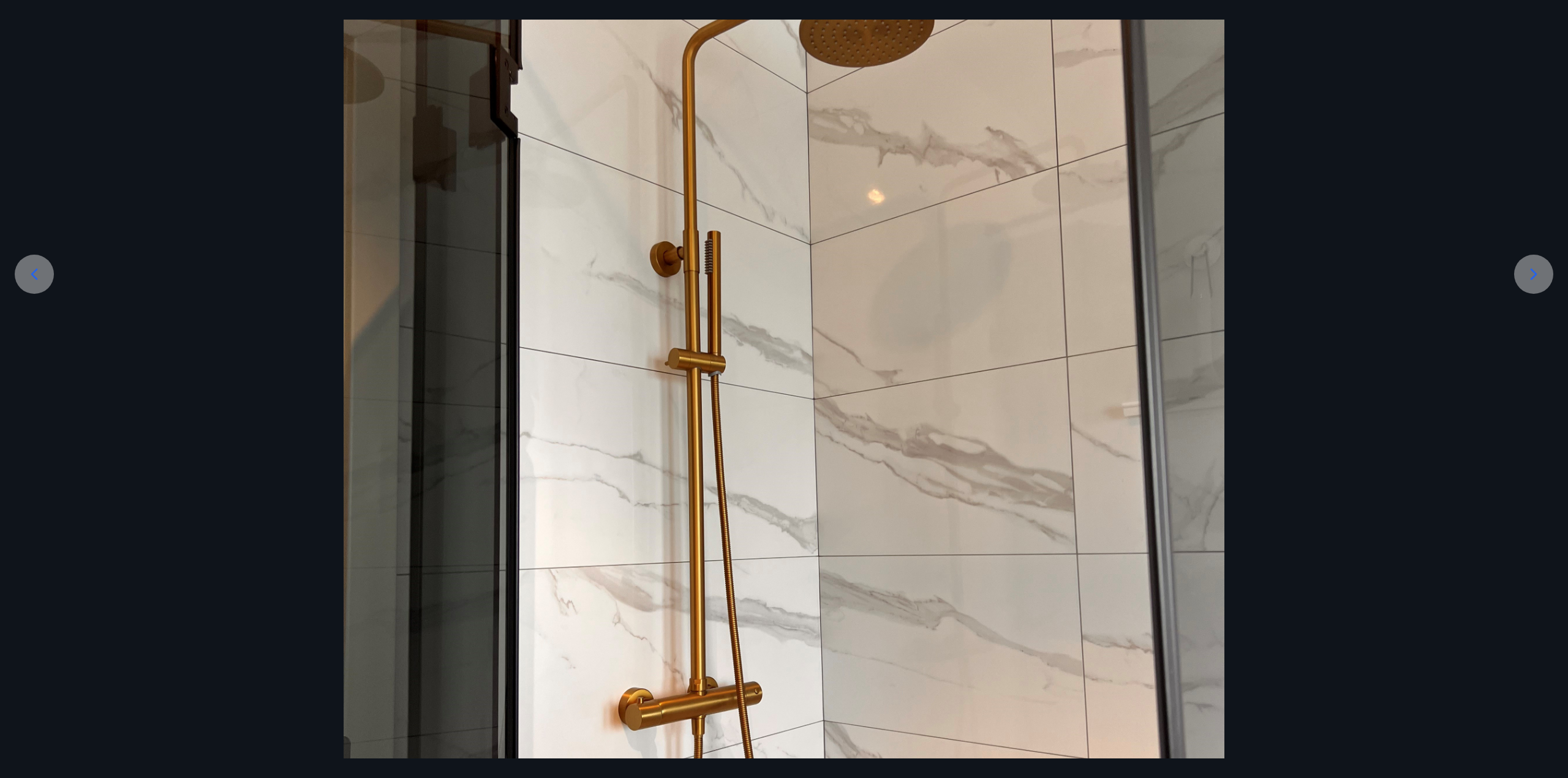
click at [1524, 280] on icon at bounding box center [1533, 274] width 20 height 20
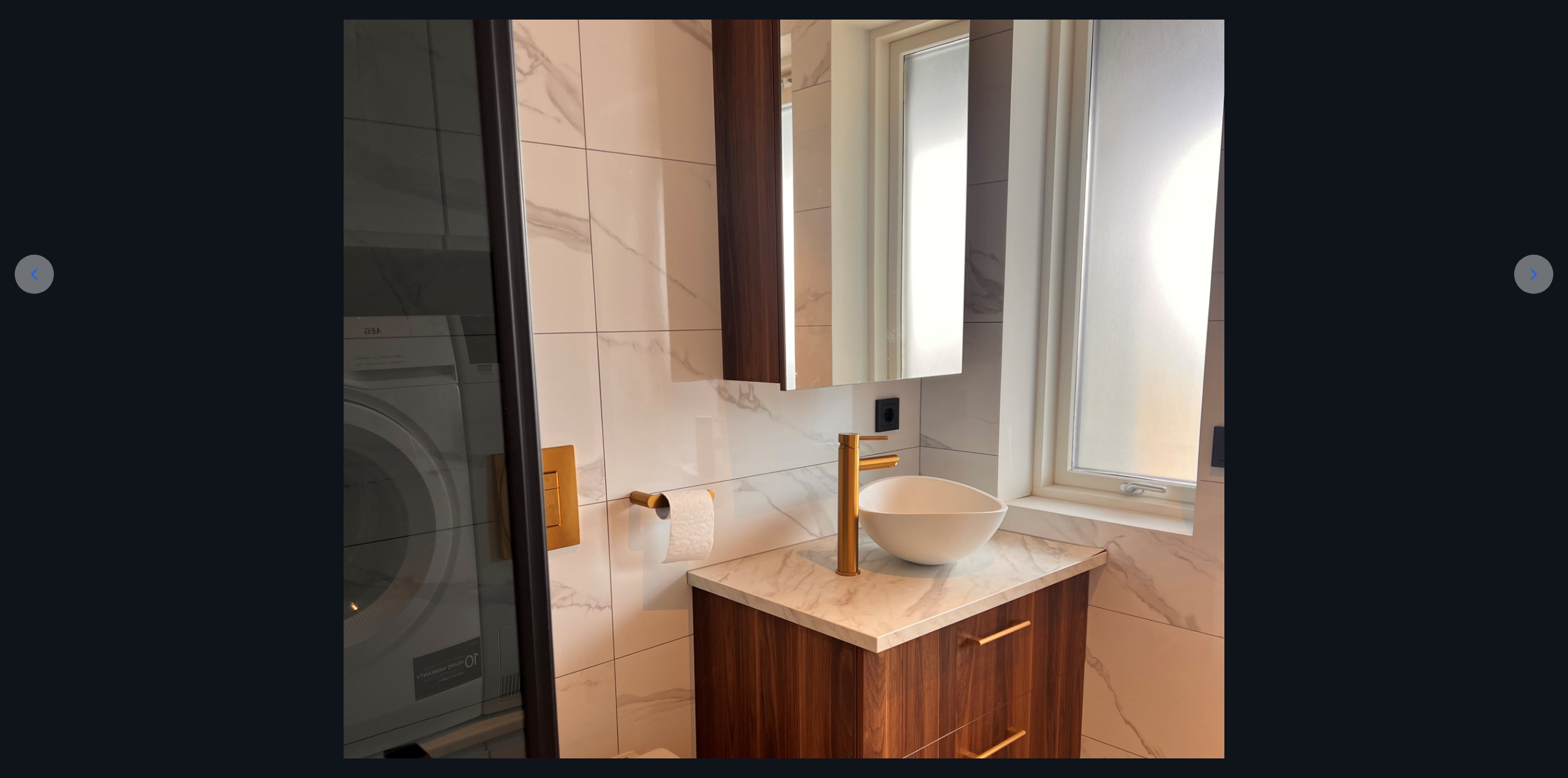
click at [1523, 280] on div at bounding box center [1533, 274] width 39 height 39
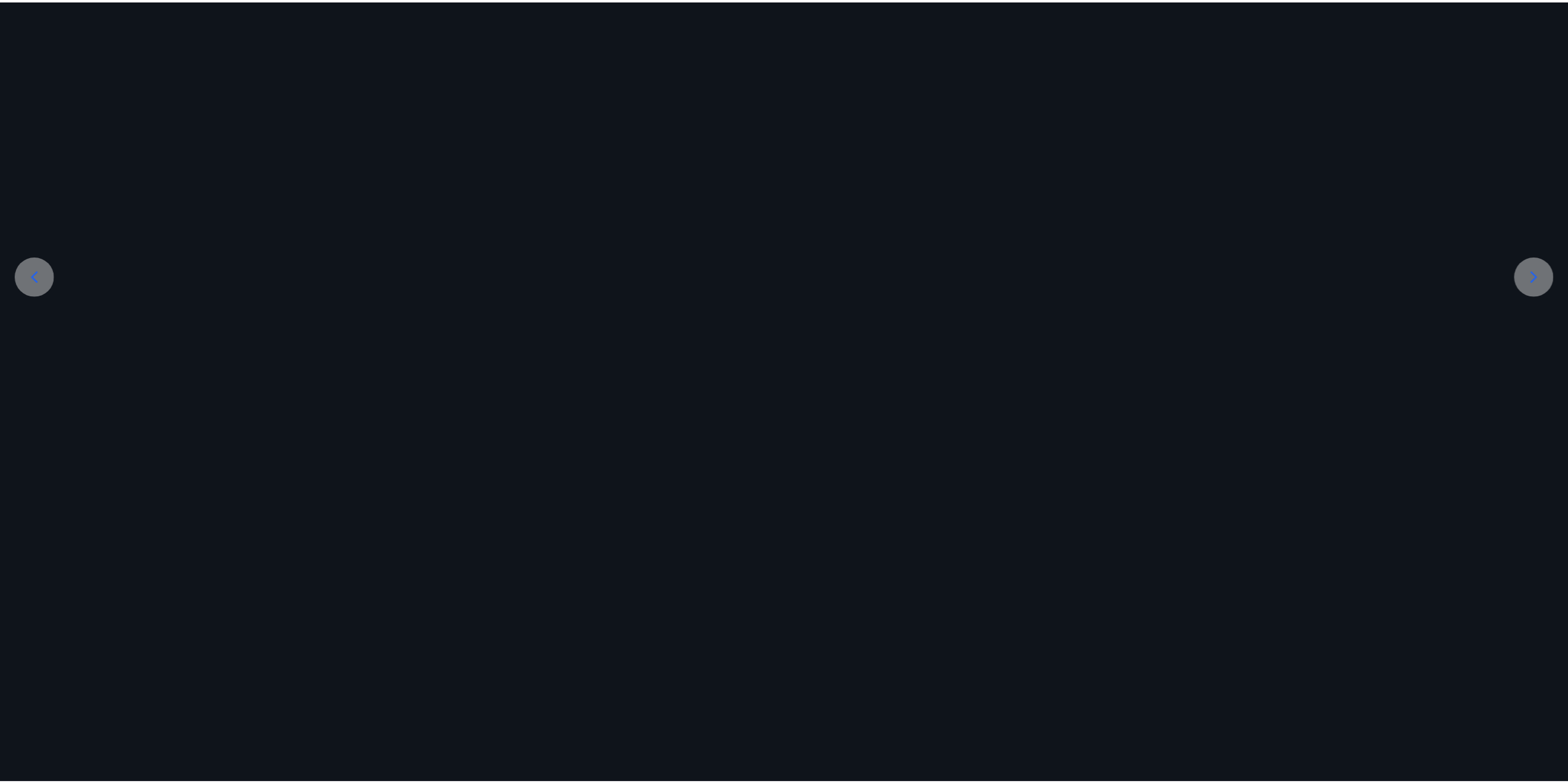
scroll to position [0, 0]
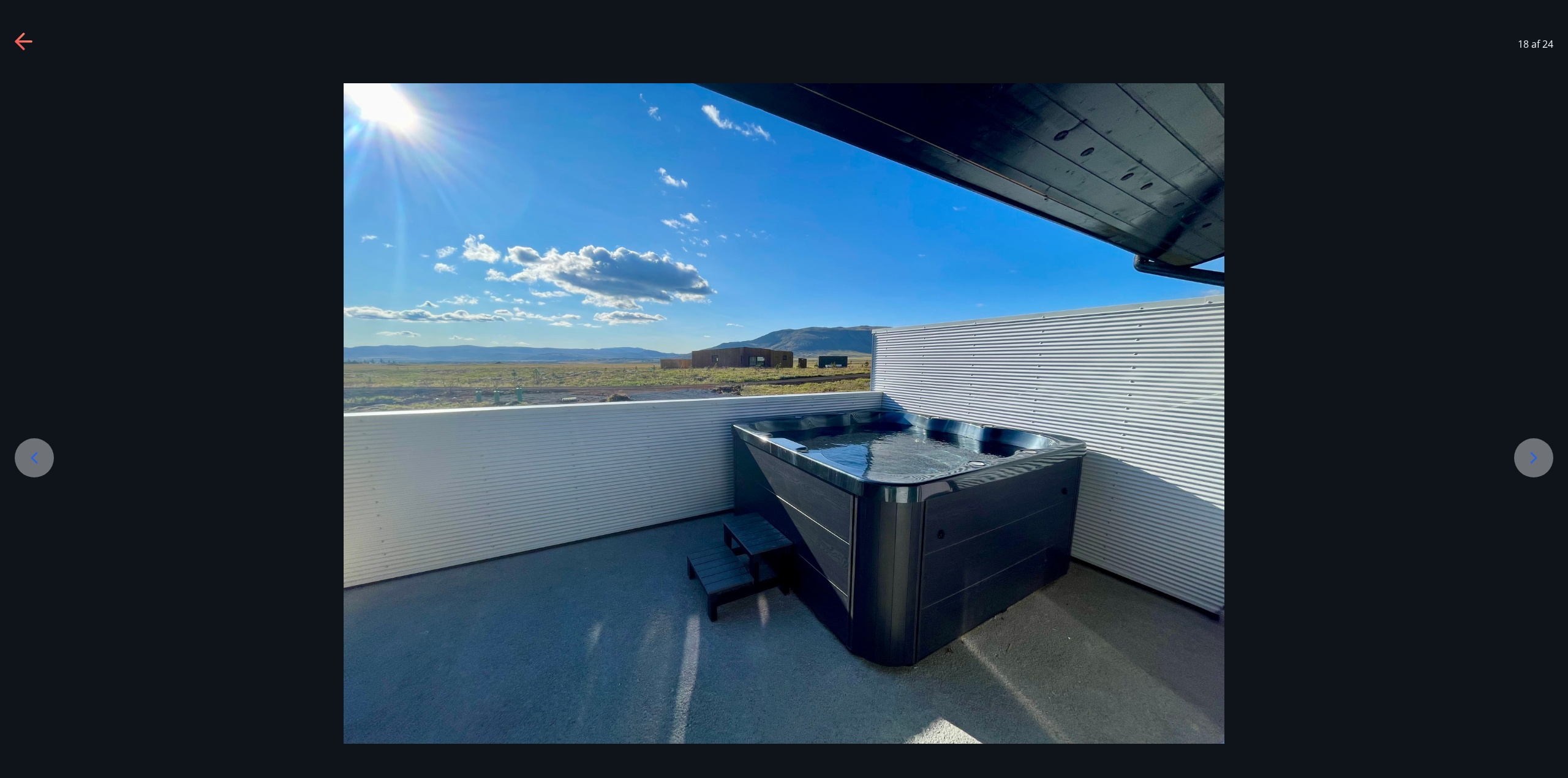
click at [1523, 278] on div at bounding box center [784, 414] width 1568 height 661
click at [1537, 453] on icon at bounding box center [1533, 458] width 20 height 20
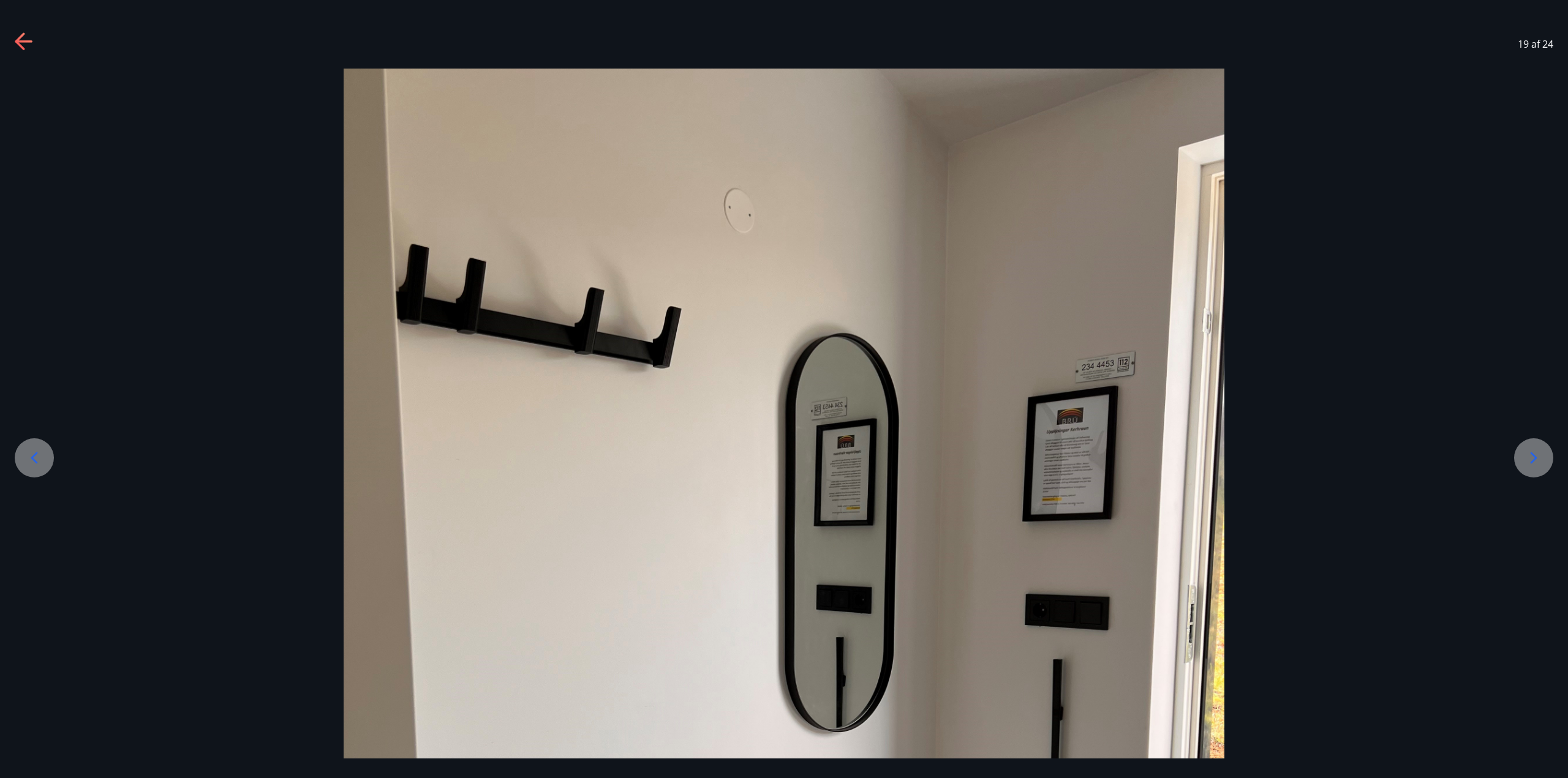
click at [1540, 459] on icon at bounding box center [1533, 458] width 20 height 20
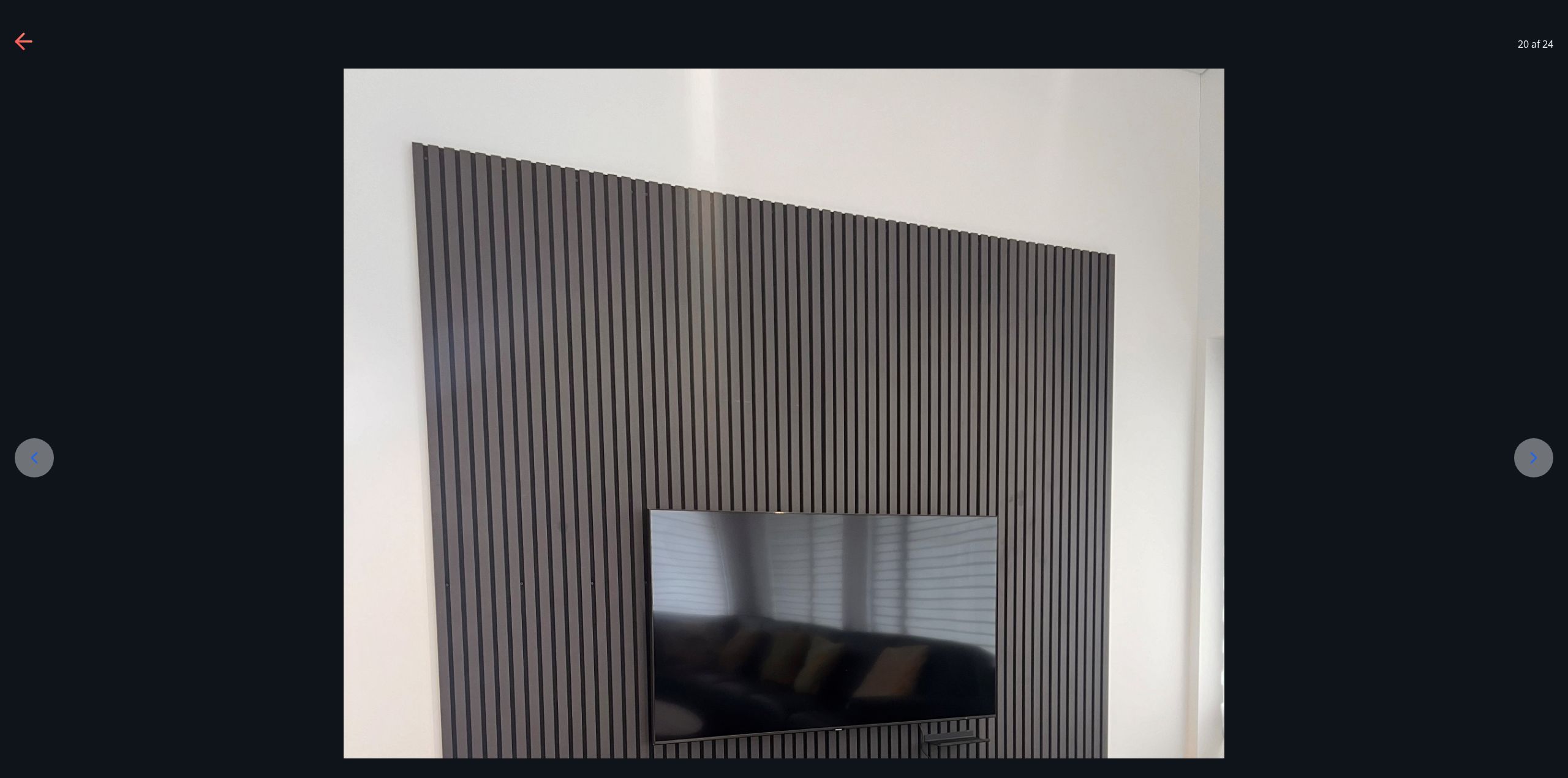
click at [1540, 459] on icon at bounding box center [1533, 458] width 20 height 20
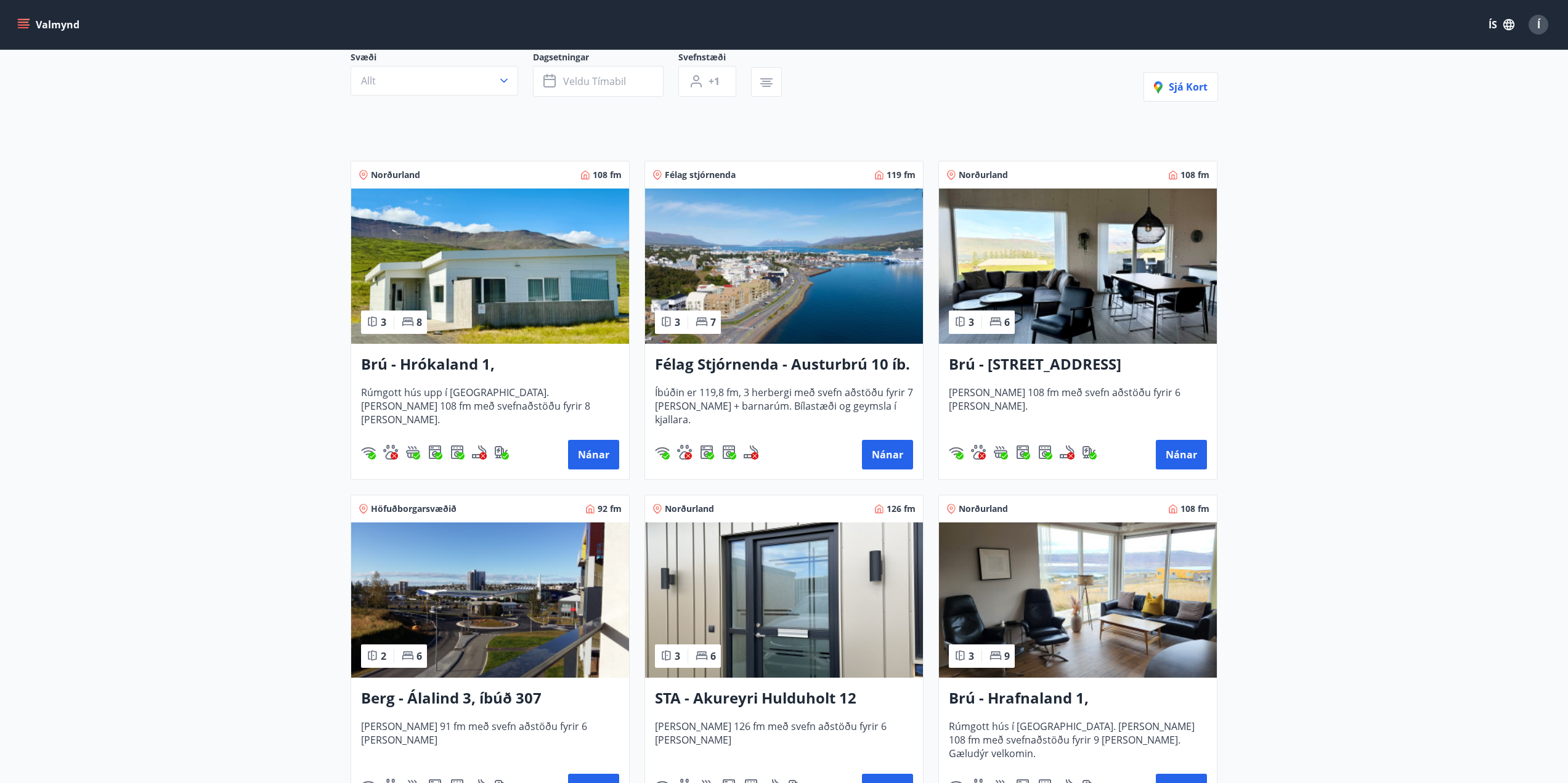
scroll to position [123, 0]
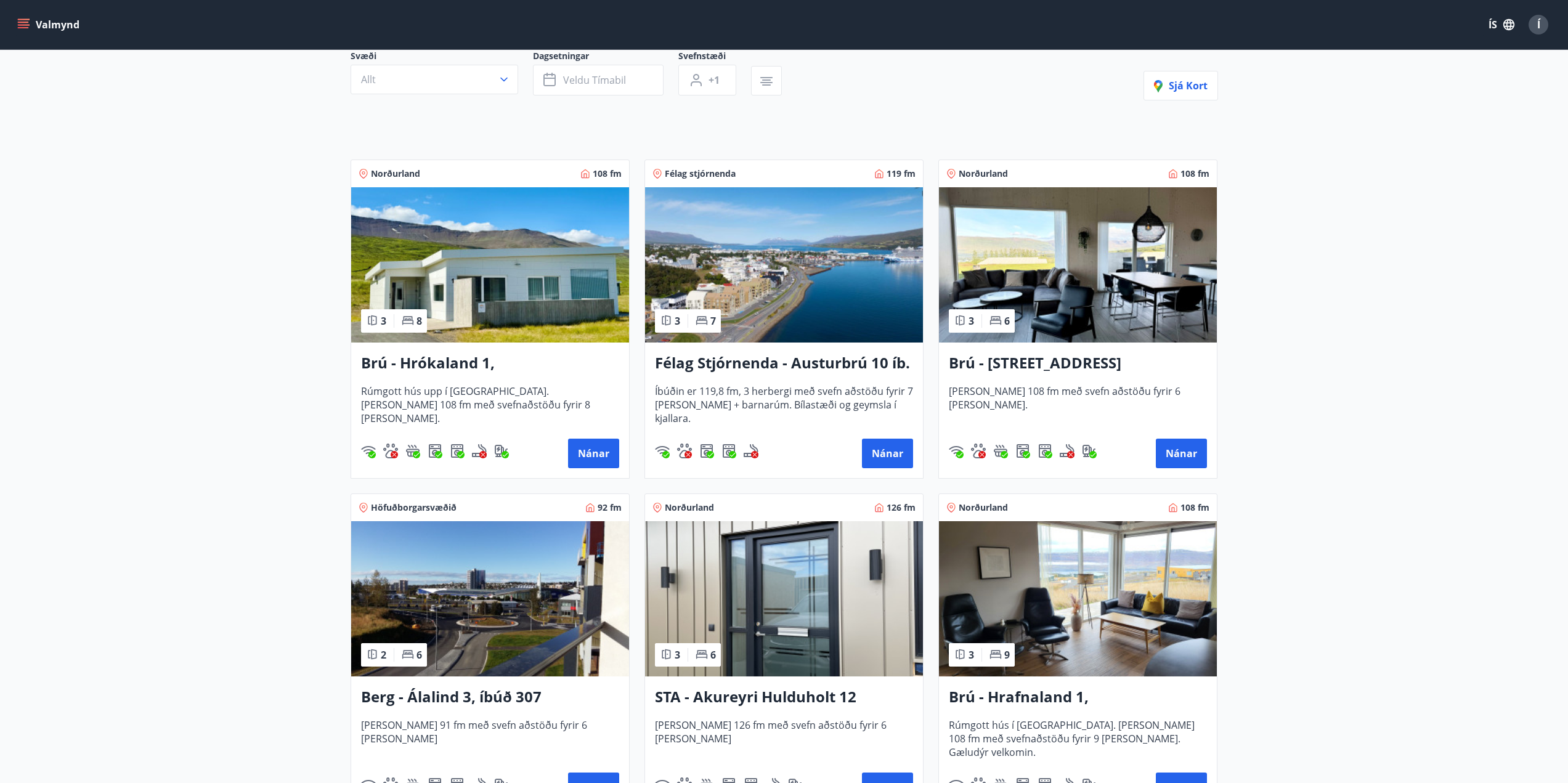
click at [1056, 263] on img at bounding box center [1078, 264] width 278 height 155
